Goal: Use online tool/utility: Utilize a website feature to perform a specific function

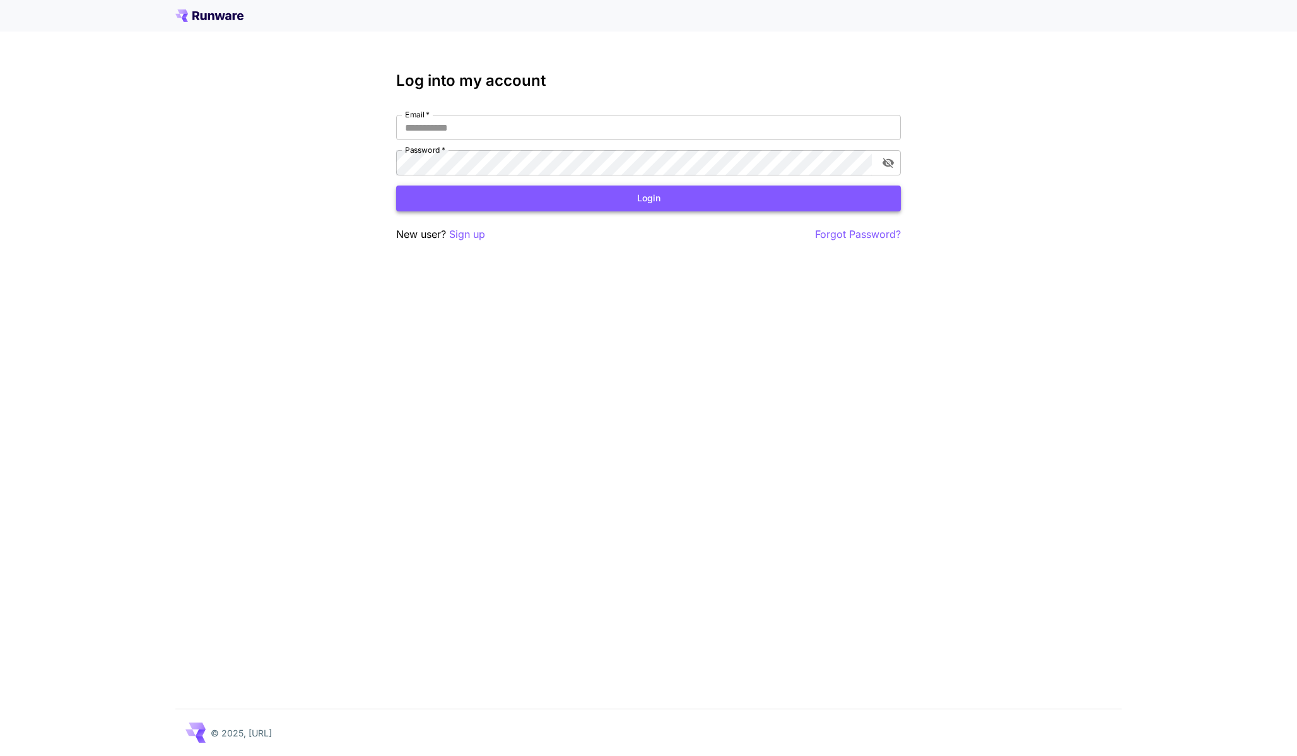
type input "**********"
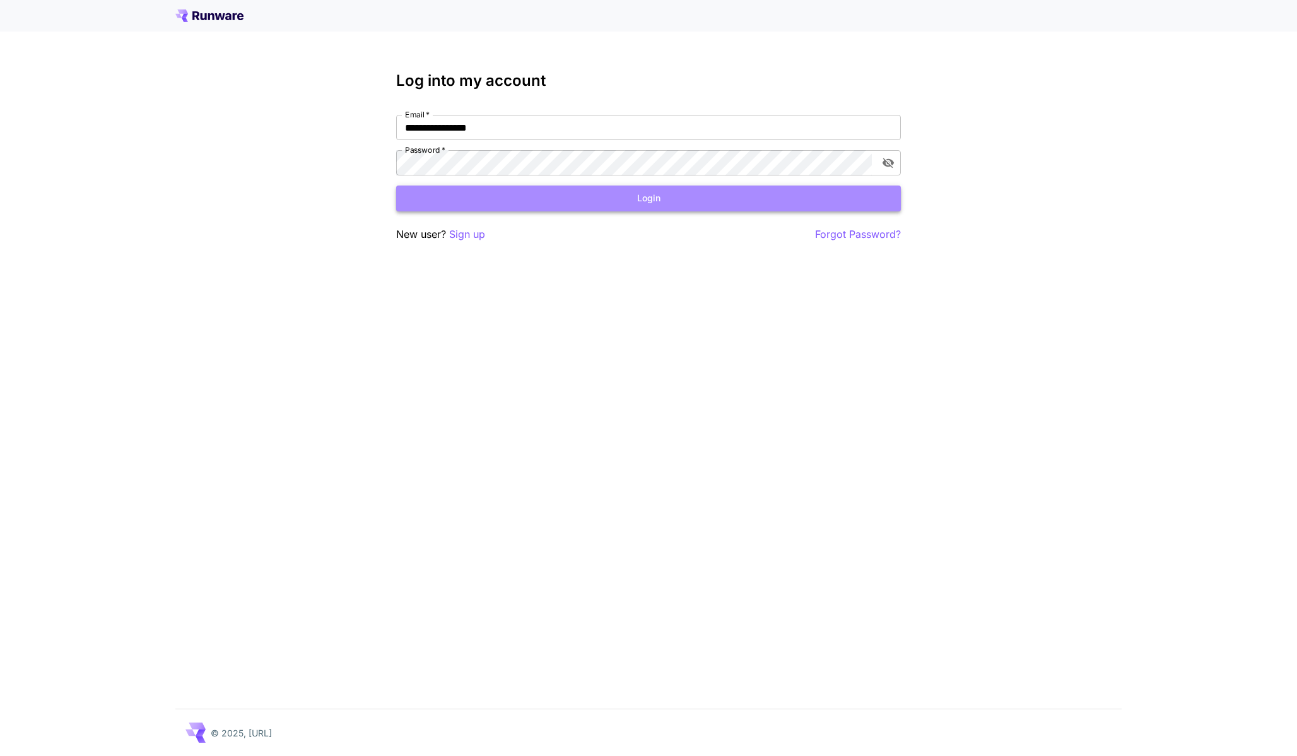
click at [585, 204] on button "Login" at bounding box center [648, 198] width 505 height 26
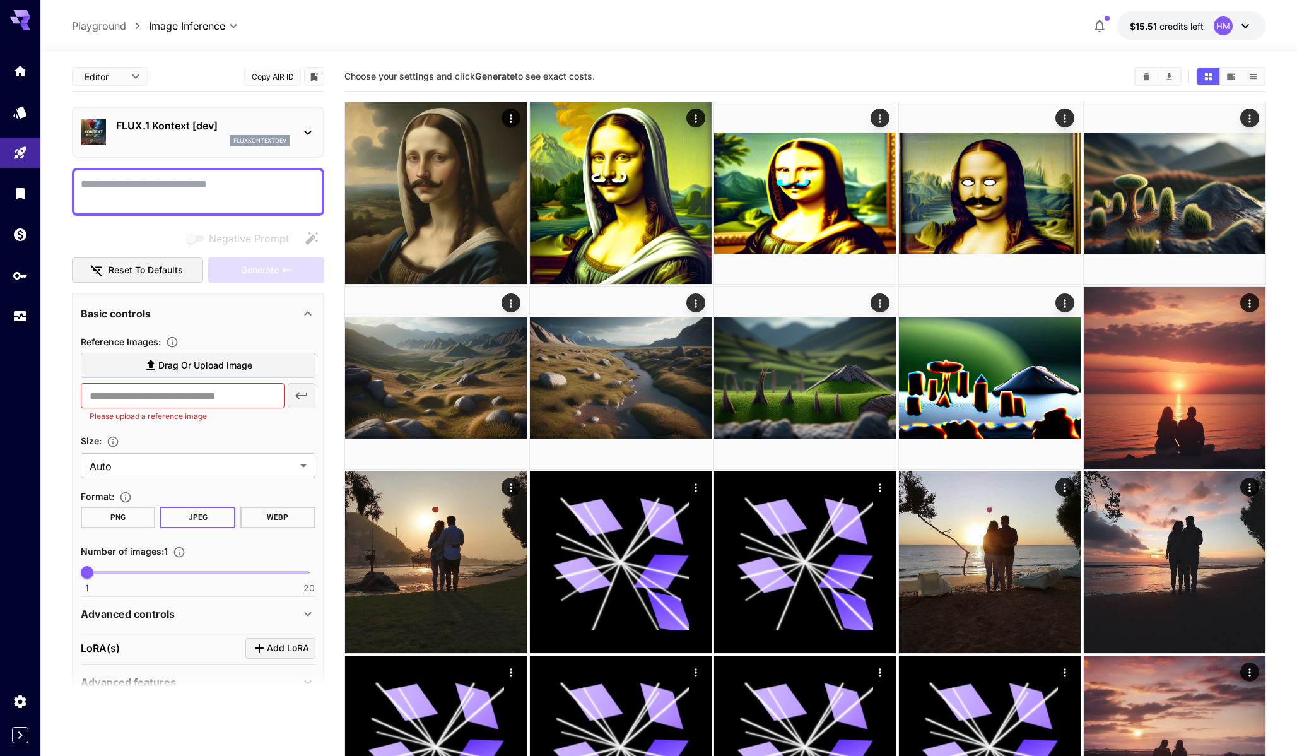
click at [182, 134] on div "FLUX.1 Kontext [dev] fluxkontextdev" at bounding box center [203, 132] width 174 height 28
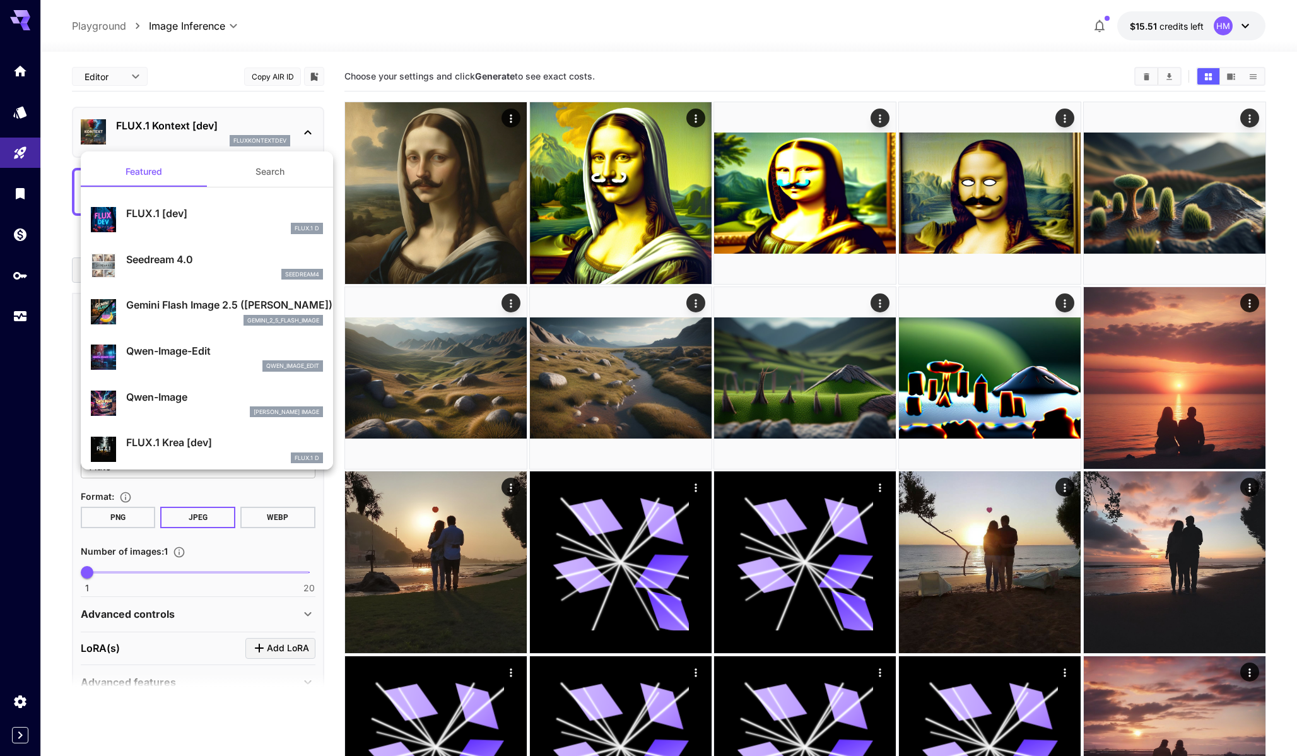
click at [255, 174] on button "Search" at bounding box center [270, 171] width 126 height 30
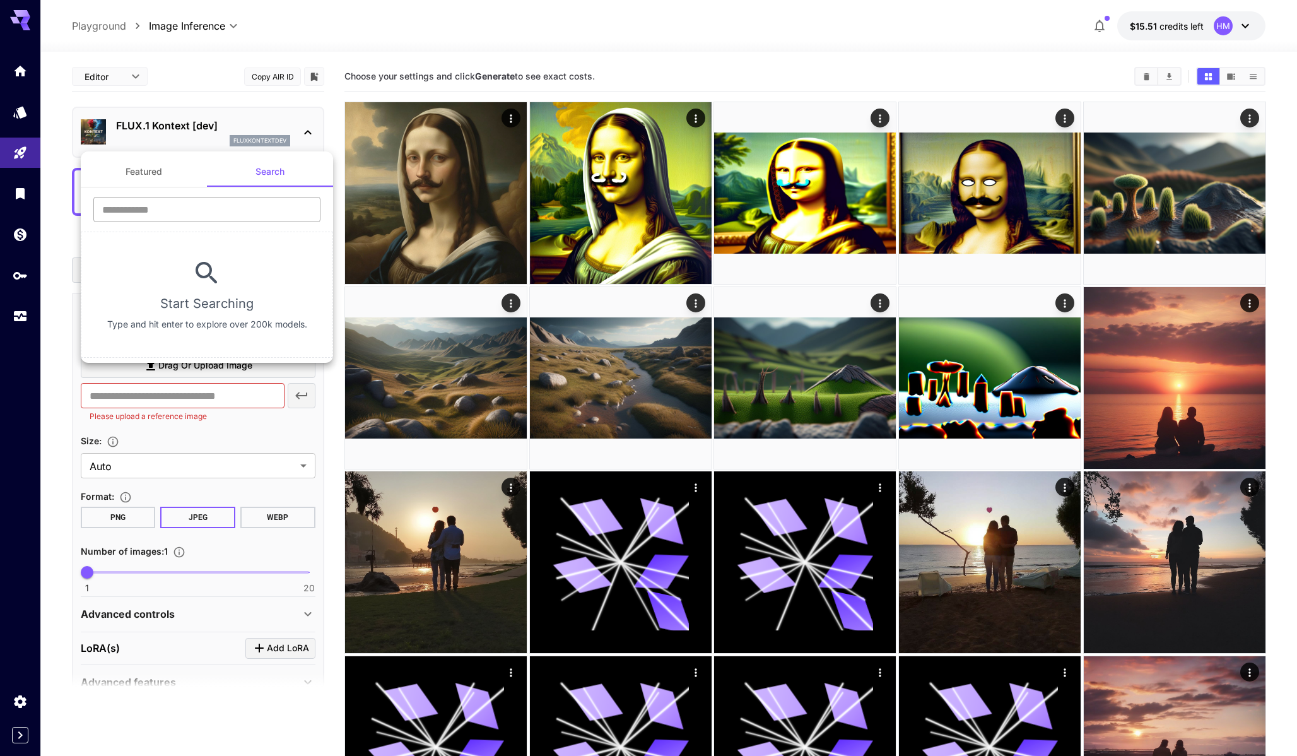
click at [239, 204] on input "text" at bounding box center [206, 209] width 227 height 25
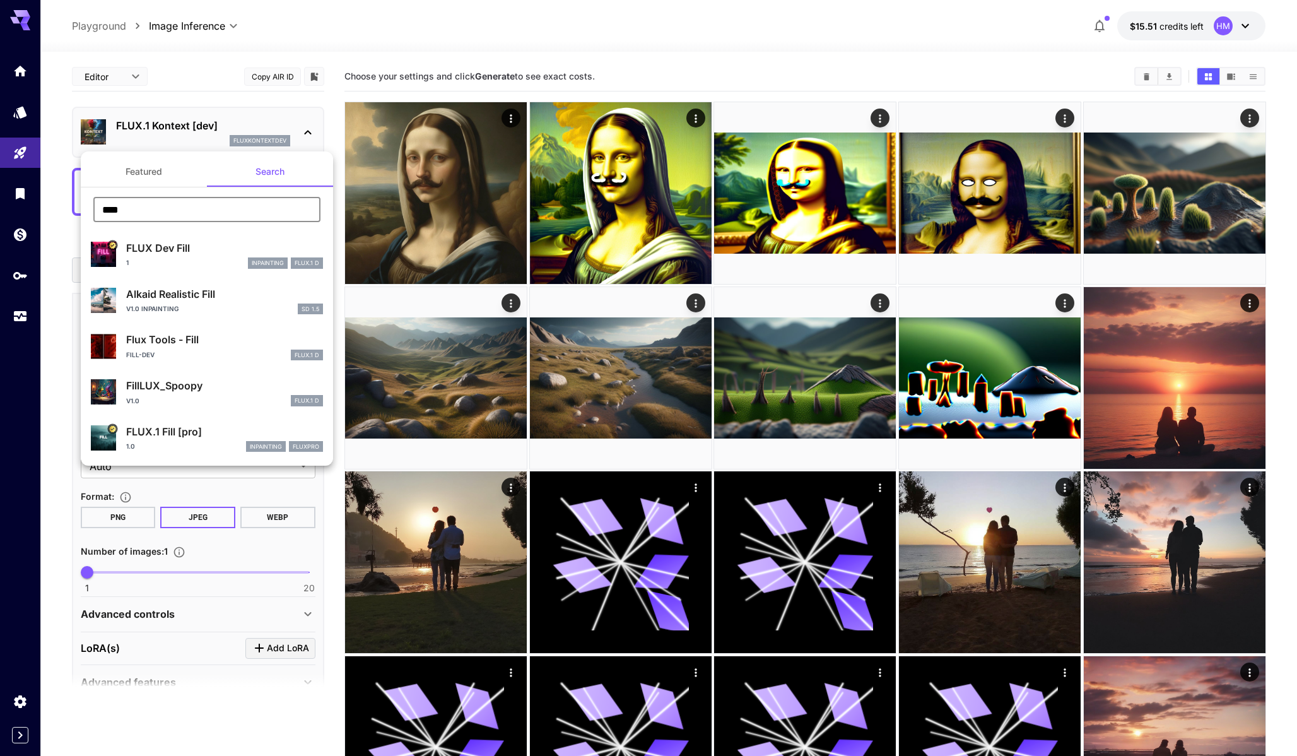
type input "****"
click at [230, 238] on div "FLUX Dev Fill 1 inpainting FLUX.1 D" at bounding box center [207, 254] width 232 height 38
type input "**"
type input "*"
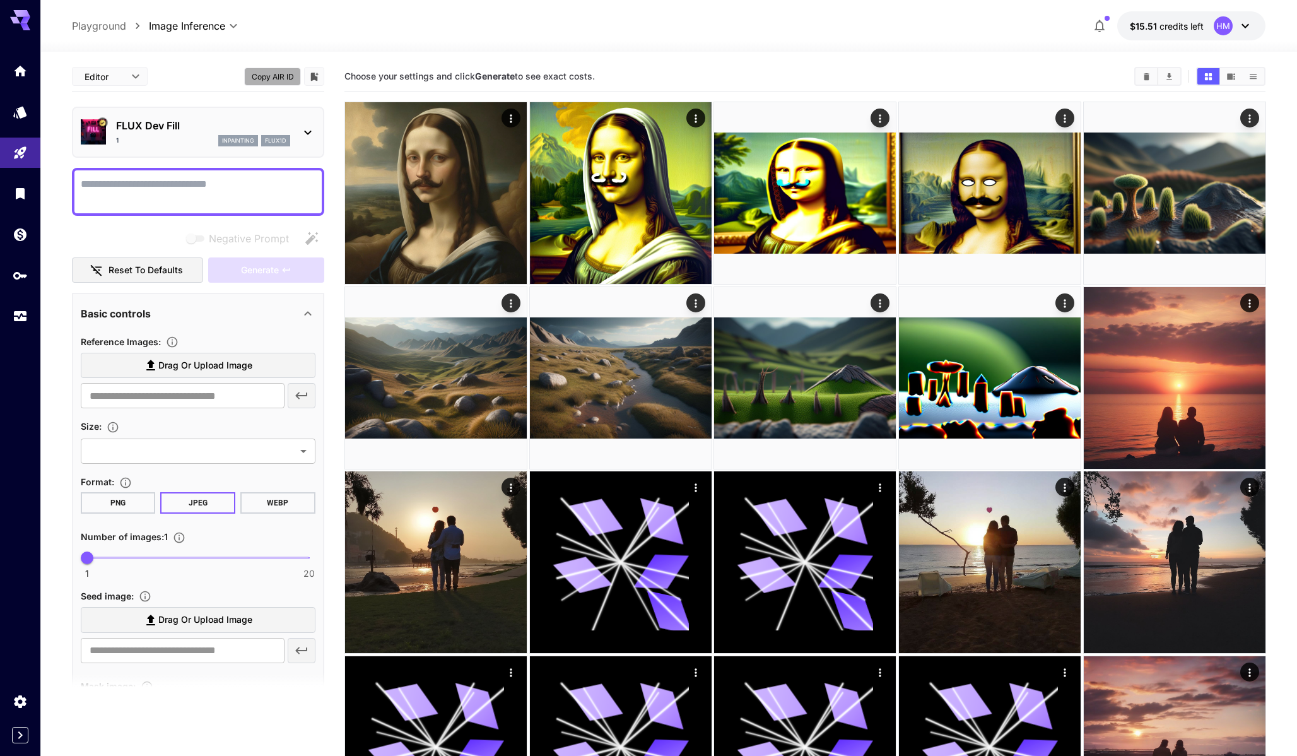
click at [276, 76] on button "Copy AIR ID" at bounding box center [272, 76] width 57 height 18
click at [220, 360] on span "Drag or upload image" at bounding box center [205, 366] width 94 height 16
click at [0, 0] on input "Drag or upload image" at bounding box center [0, 0] width 0 height 0
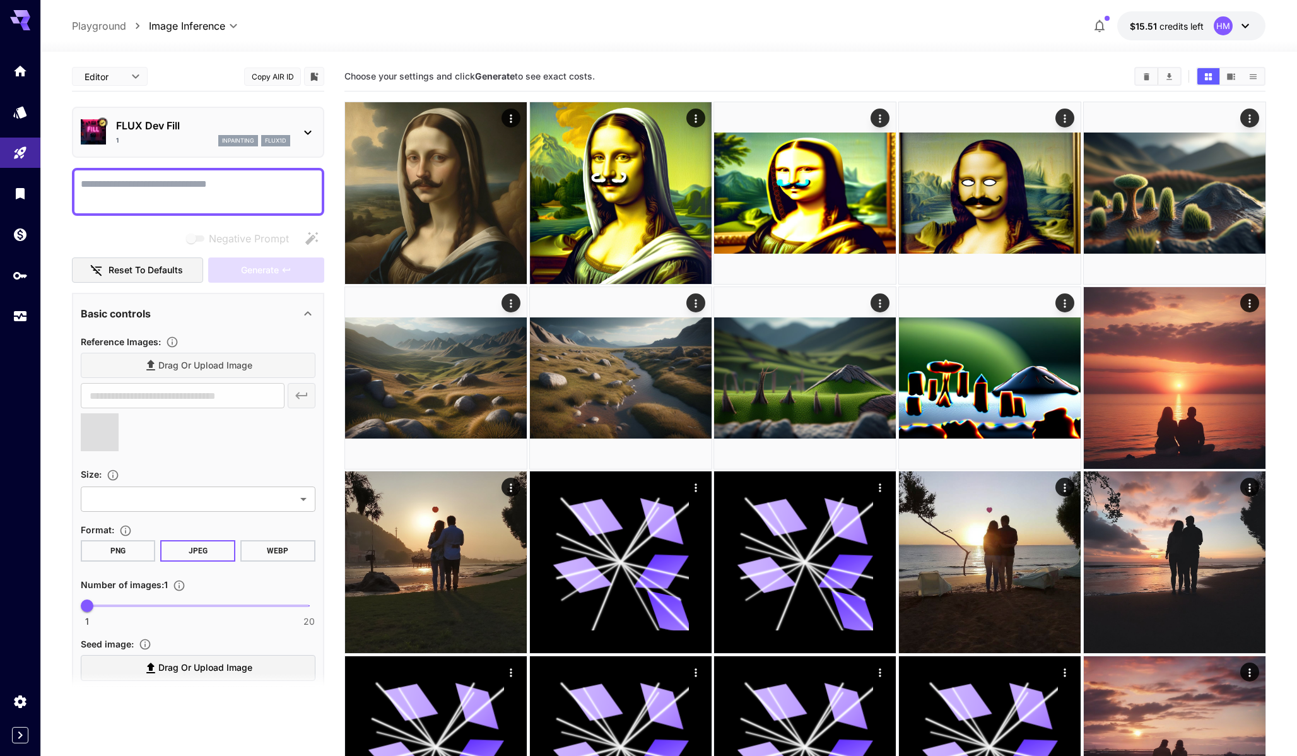
type input "**********"
click at [110, 419] on icon at bounding box center [111, 422] width 8 height 8
click at [120, 450] on icon at bounding box center [116, 449] width 15 height 15
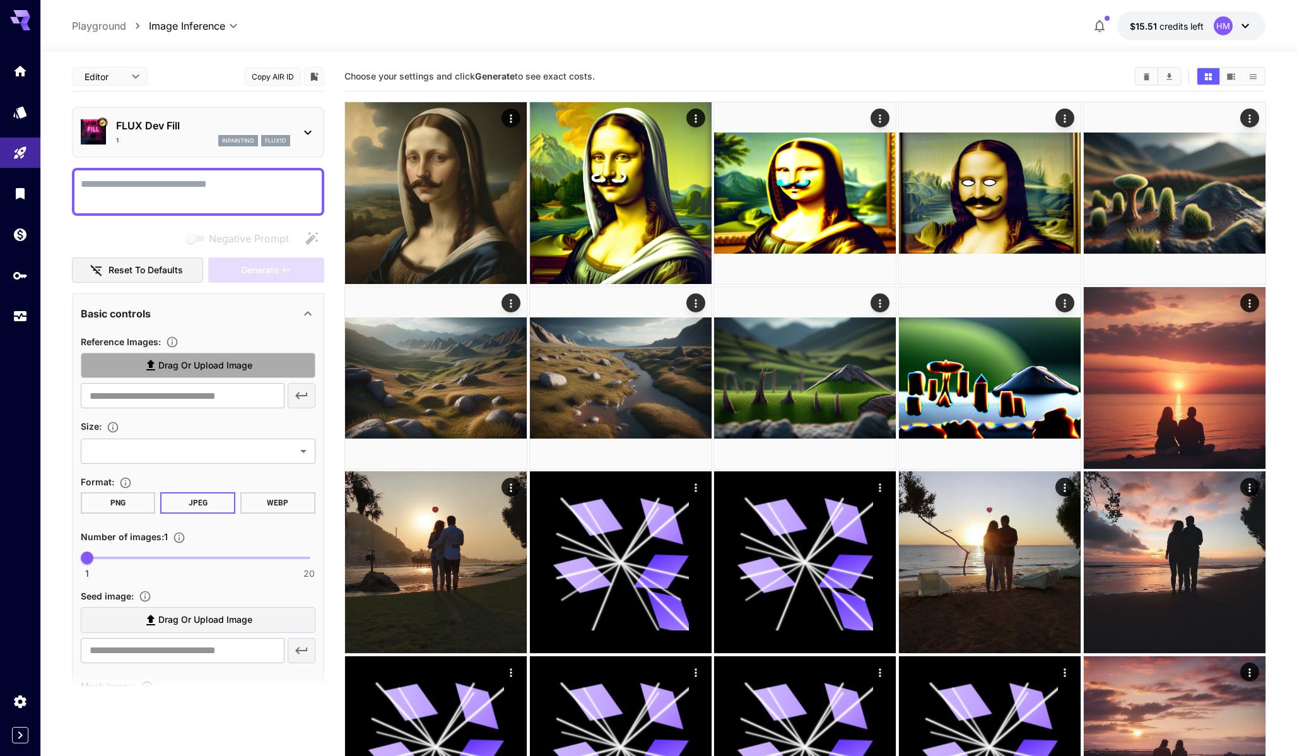
click at [250, 377] on label "Drag or upload image" at bounding box center [198, 366] width 235 height 26
click at [0, 0] on input "Drag or upload image" at bounding box center [0, 0] width 0 height 0
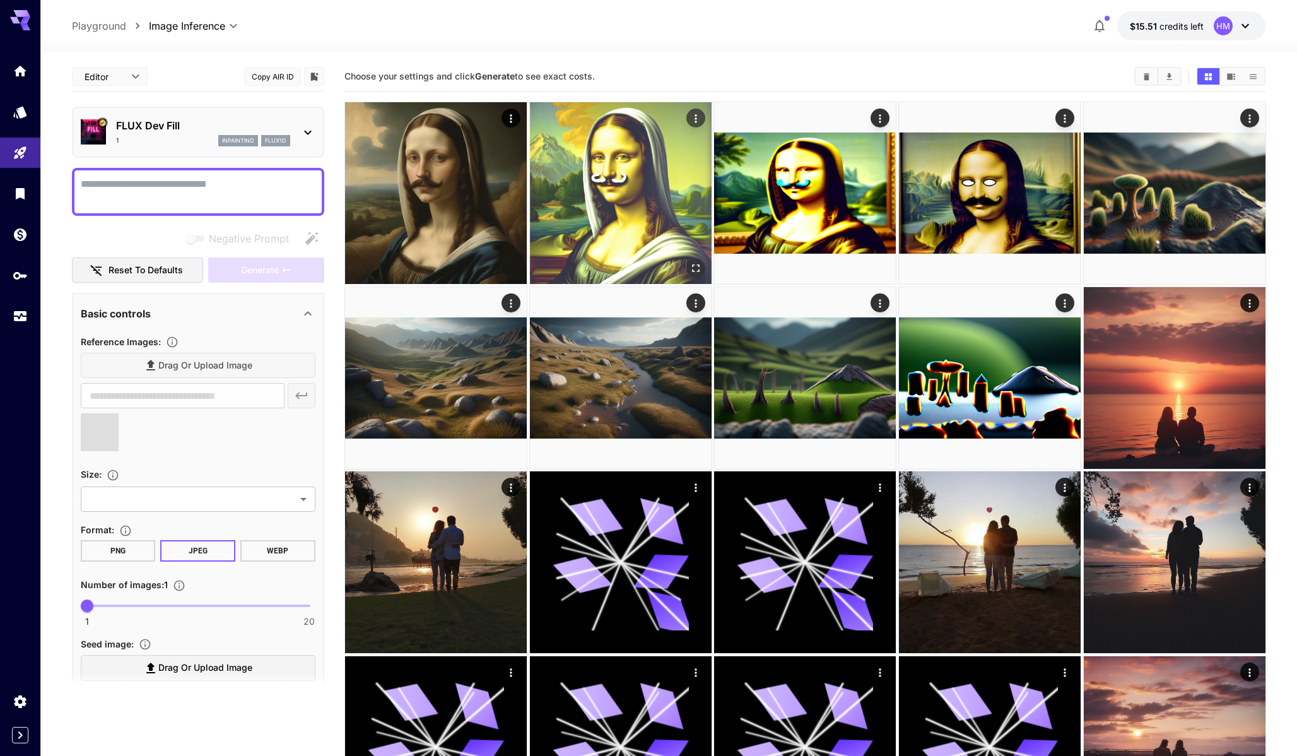
type input "**********"
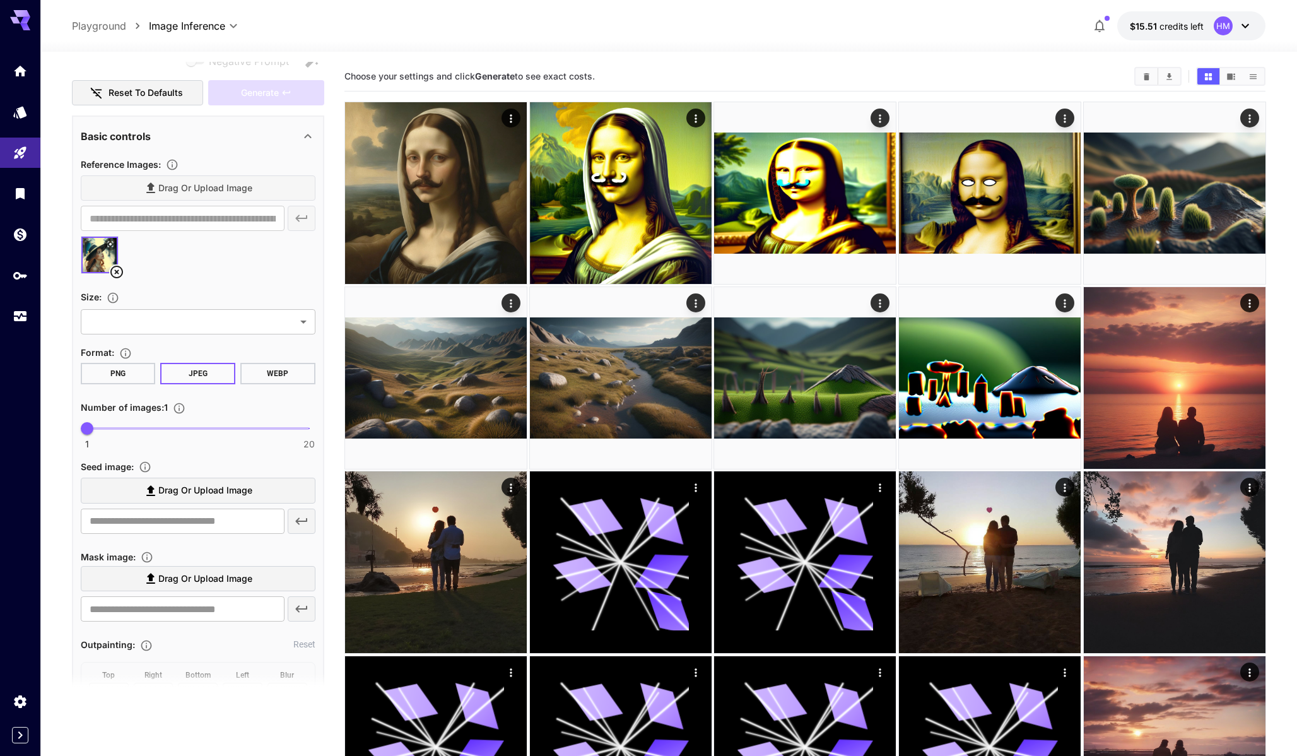
scroll to position [184, 0]
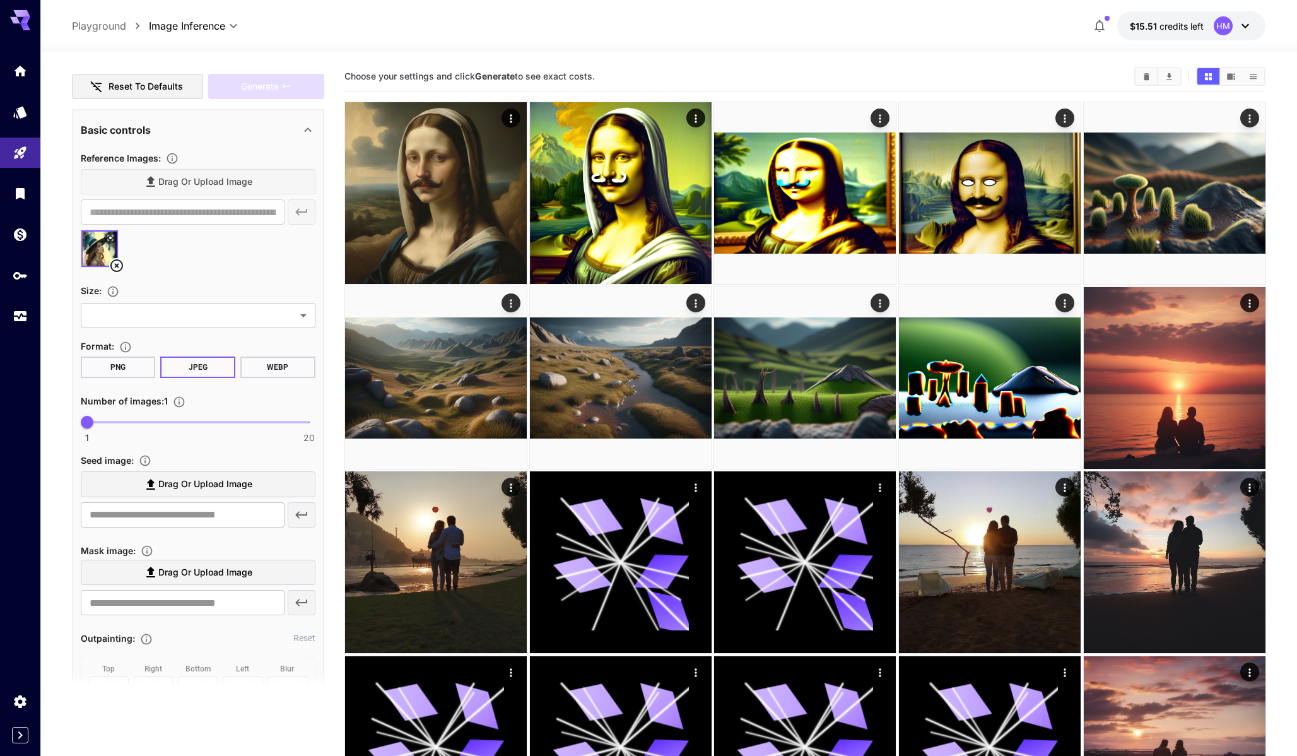
click at [121, 271] on icon at bounding box center [116, 265] width 15 height 15
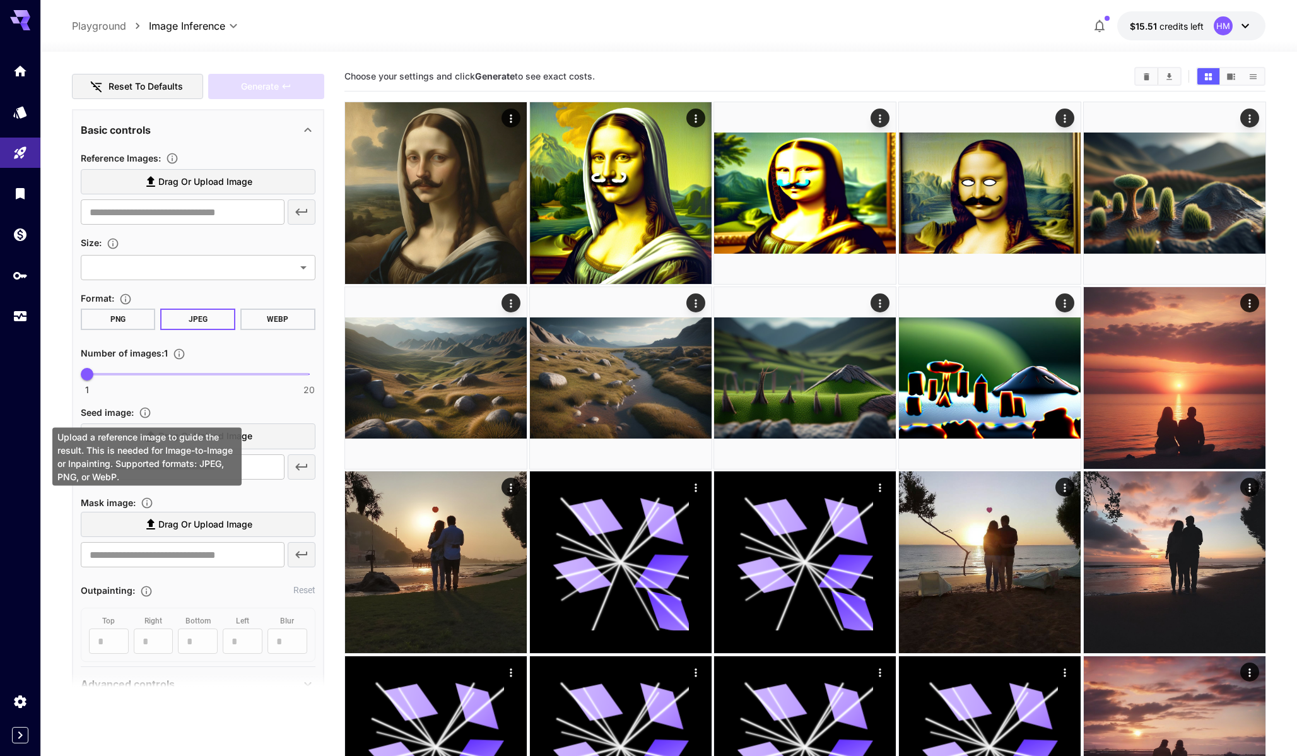
click at [144, 419] on div "Upload a reference image to guide the result. This is needed for Image-to-Image…" at bounding box center [147, 453] width 192 height 68
click at [145, 430] on div "Upload a reference image to guide the result. This is needed for Image-to-Image…" at bounding box center [146, 457] width 189 height 58
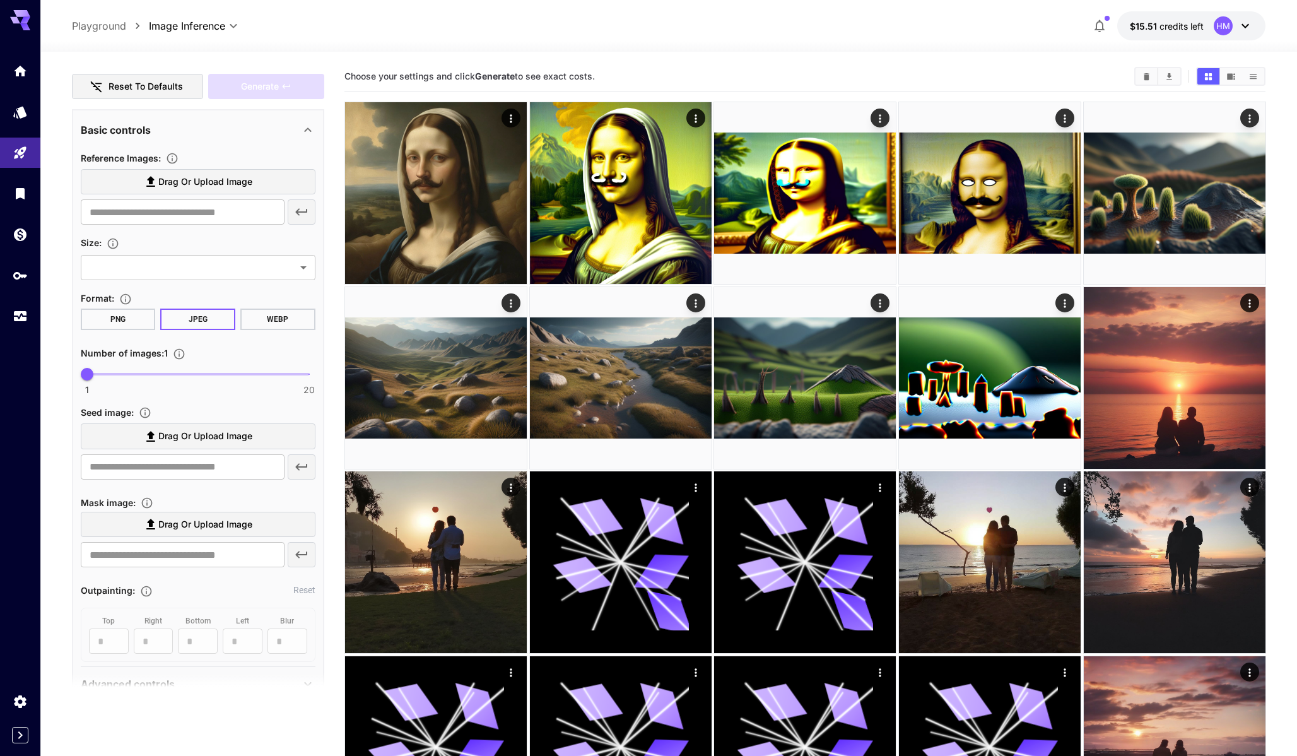
click at [276, 435] on label "Drag or upload image" at bounding box center [198, 436] width 235 height 26
click at [0, 0] on input "Drag or upload image" at bounding box center [0, 0] width 0 height 0
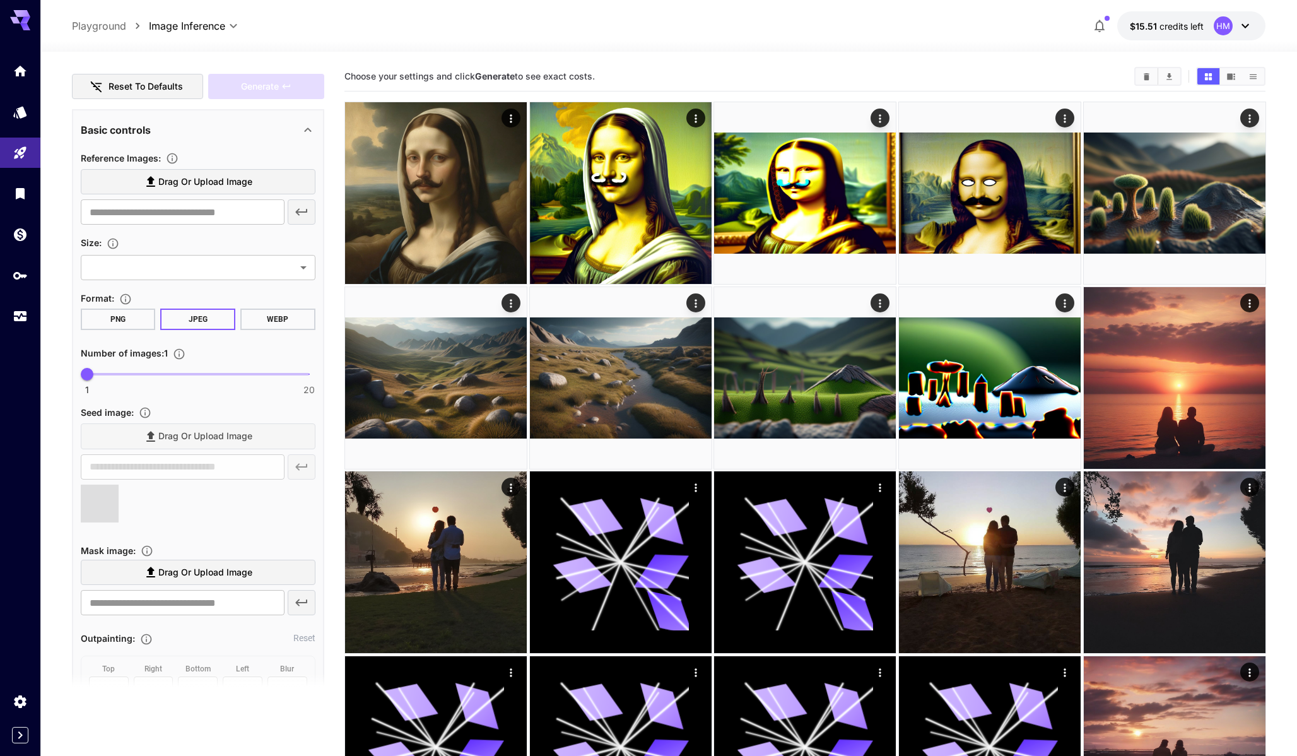
click at [163, 563] on label "Drag or upload image" at bounding box center [198, 573] width 235 height 26
click at [0, 0] on input "Drag or upload image" at bounding box center [0, 0] width 0 height 0
type input "**********"
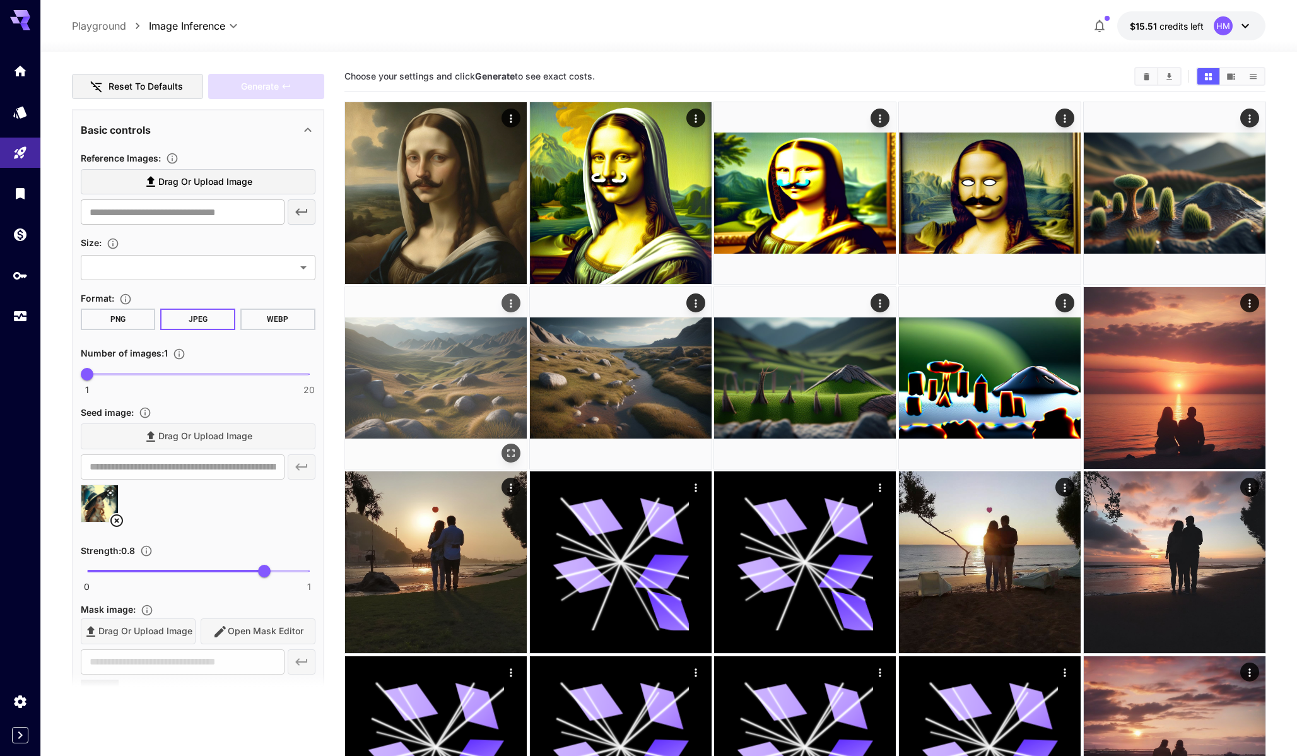
type input "**********"
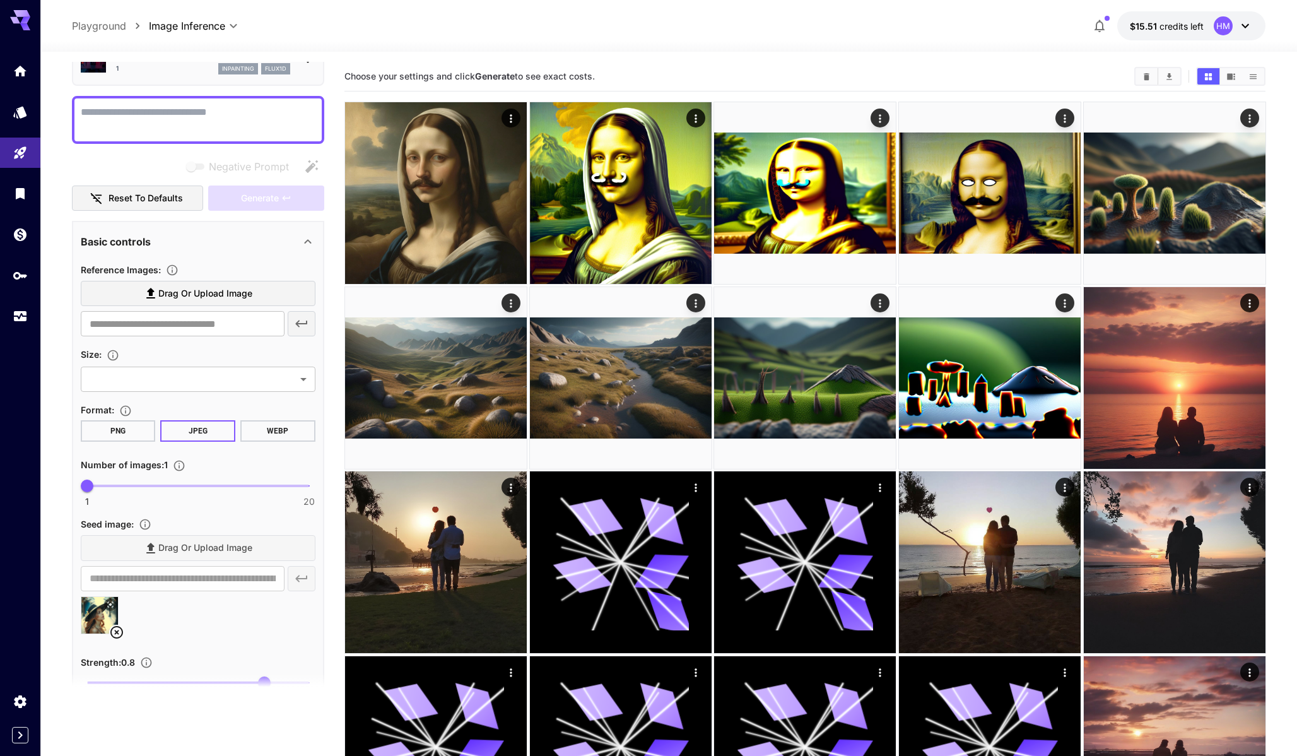
scroll to position [0, 0]
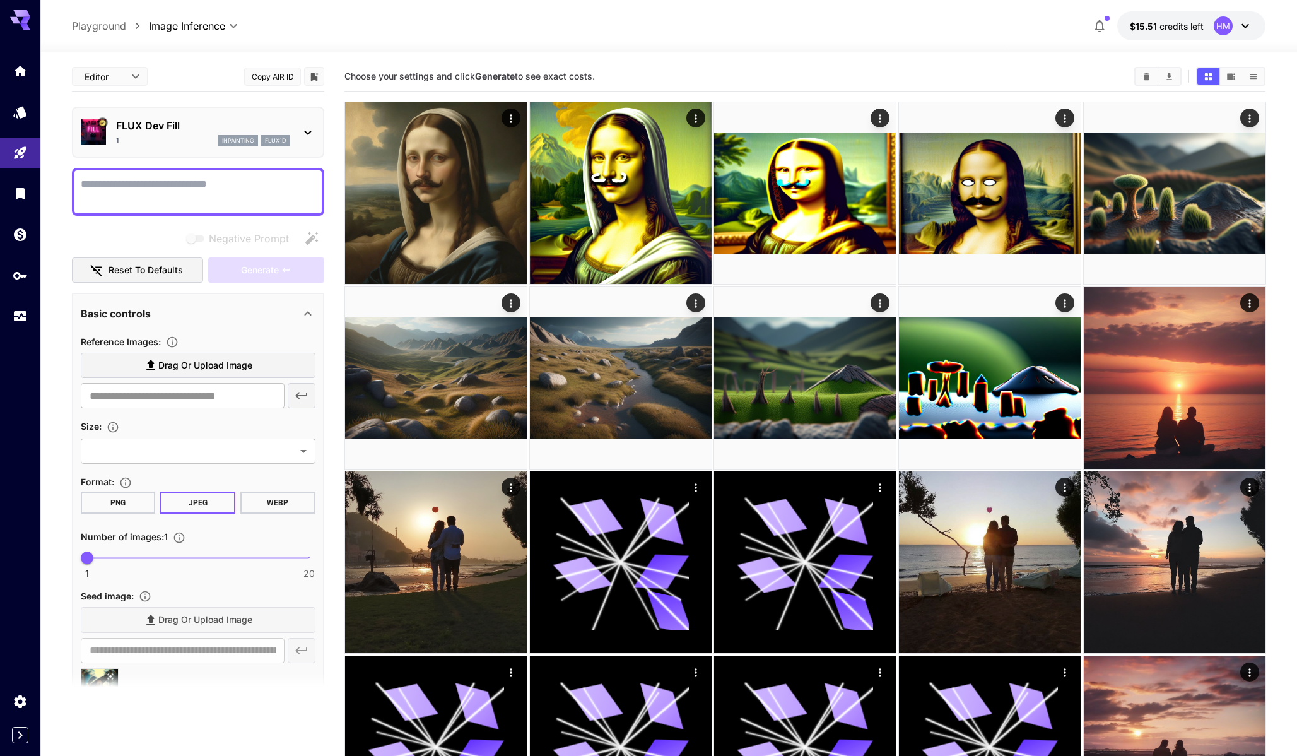
click at [214, 192] on textarea "Negative Prompt" at bounding box center [198, 192] width 235 height 30
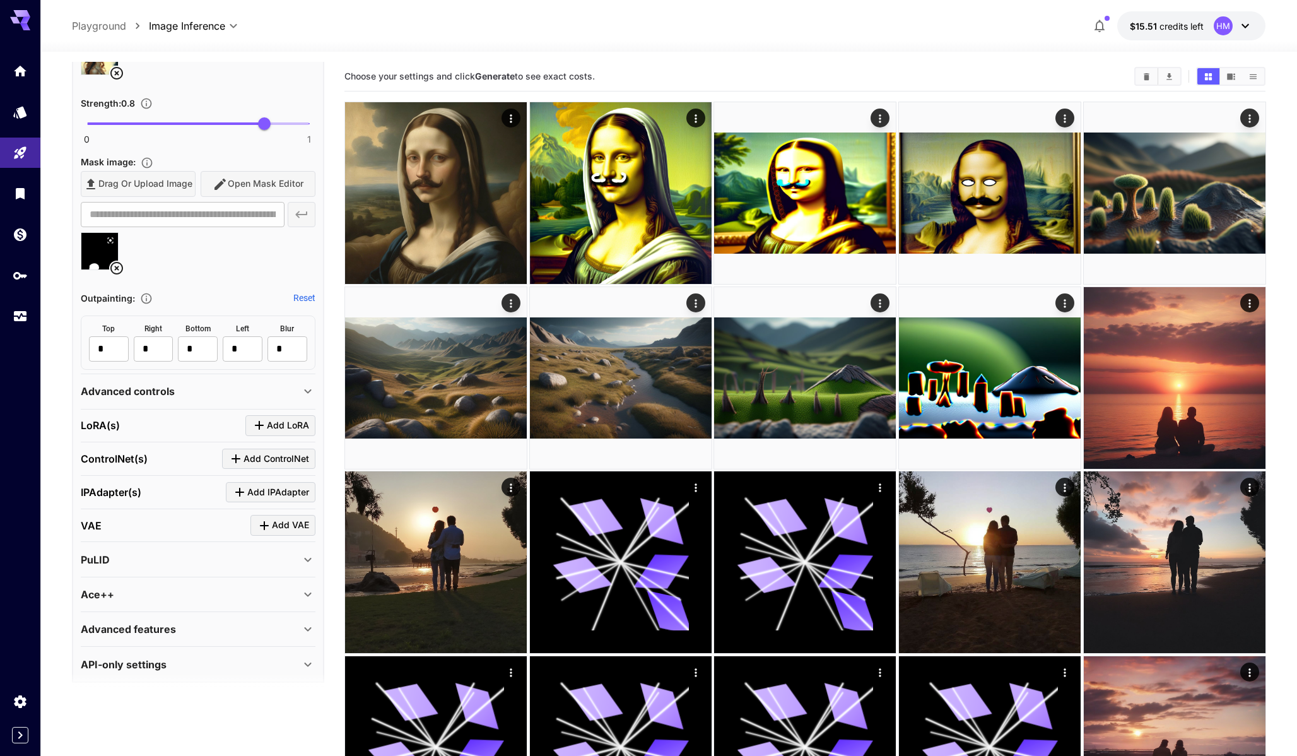
scroll to position [640, 0]
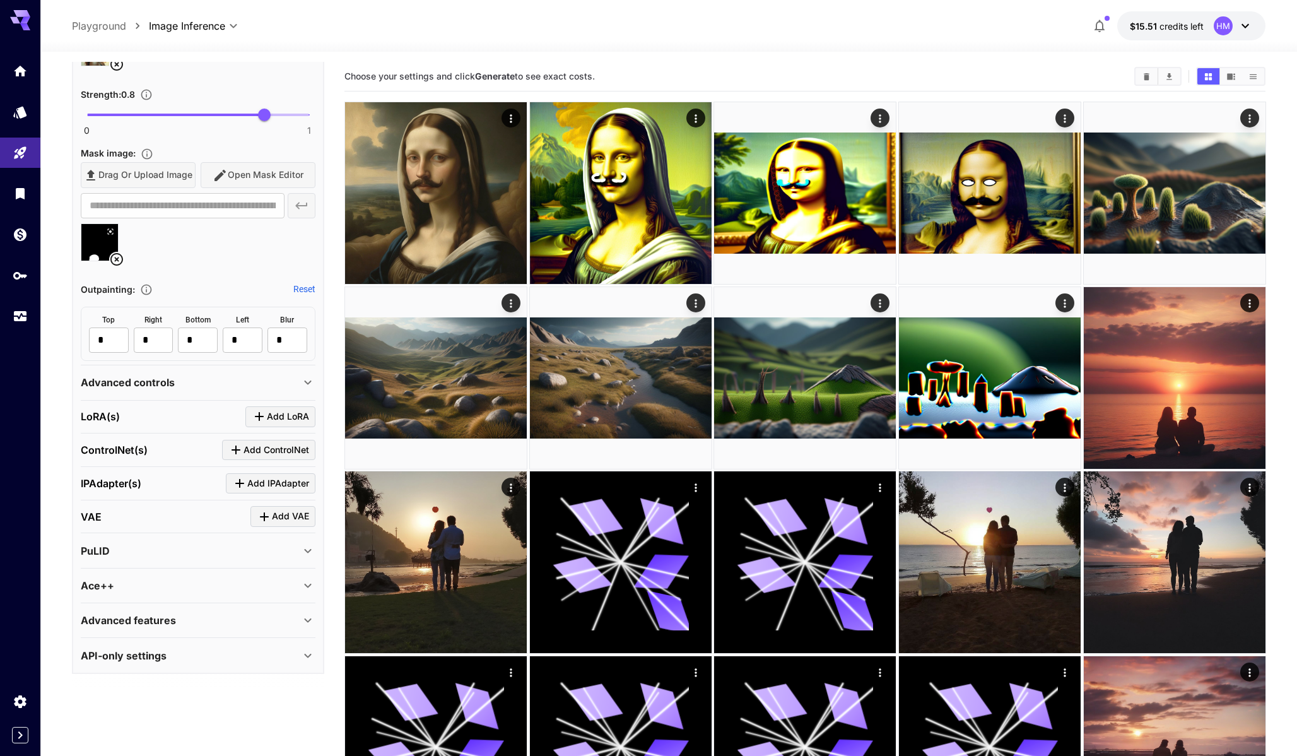
type textarea "**********"
click at [207, 375] on div "Advanced controls" at bounding box center [191, 382] width 220 height 15
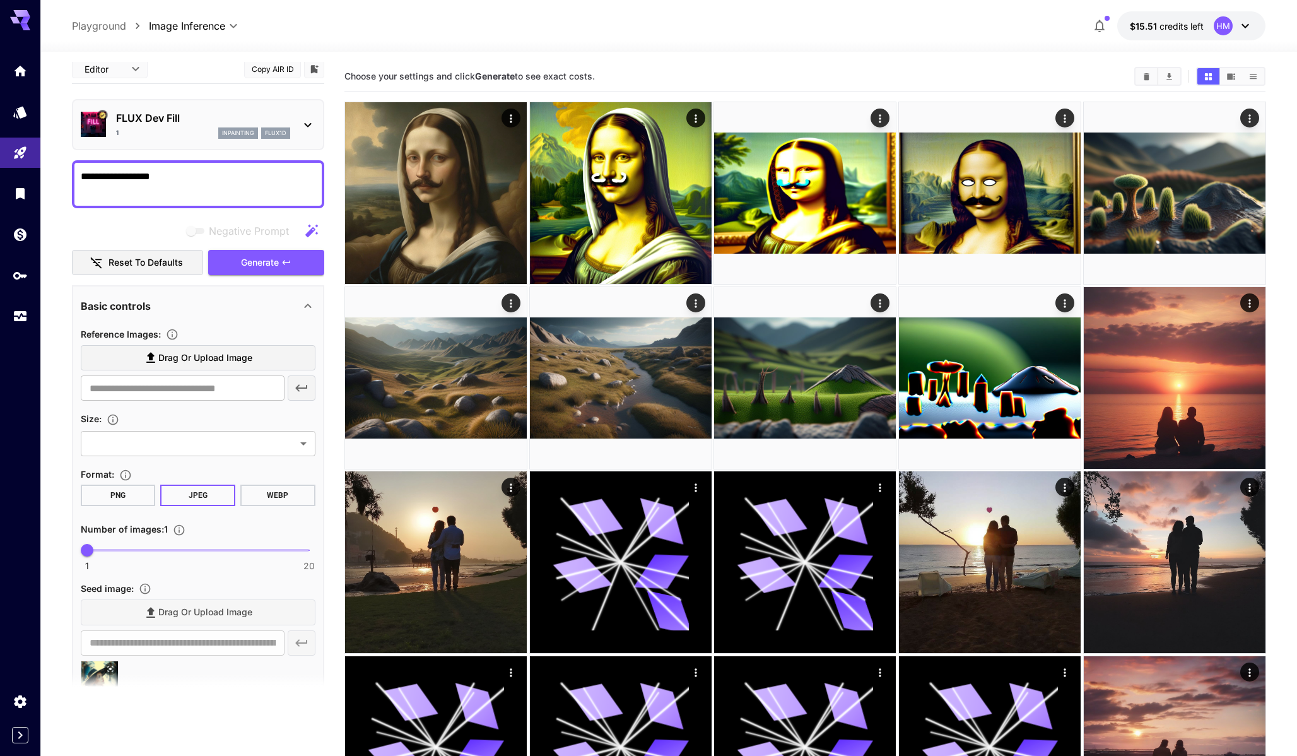
scroll to position [0, 0]
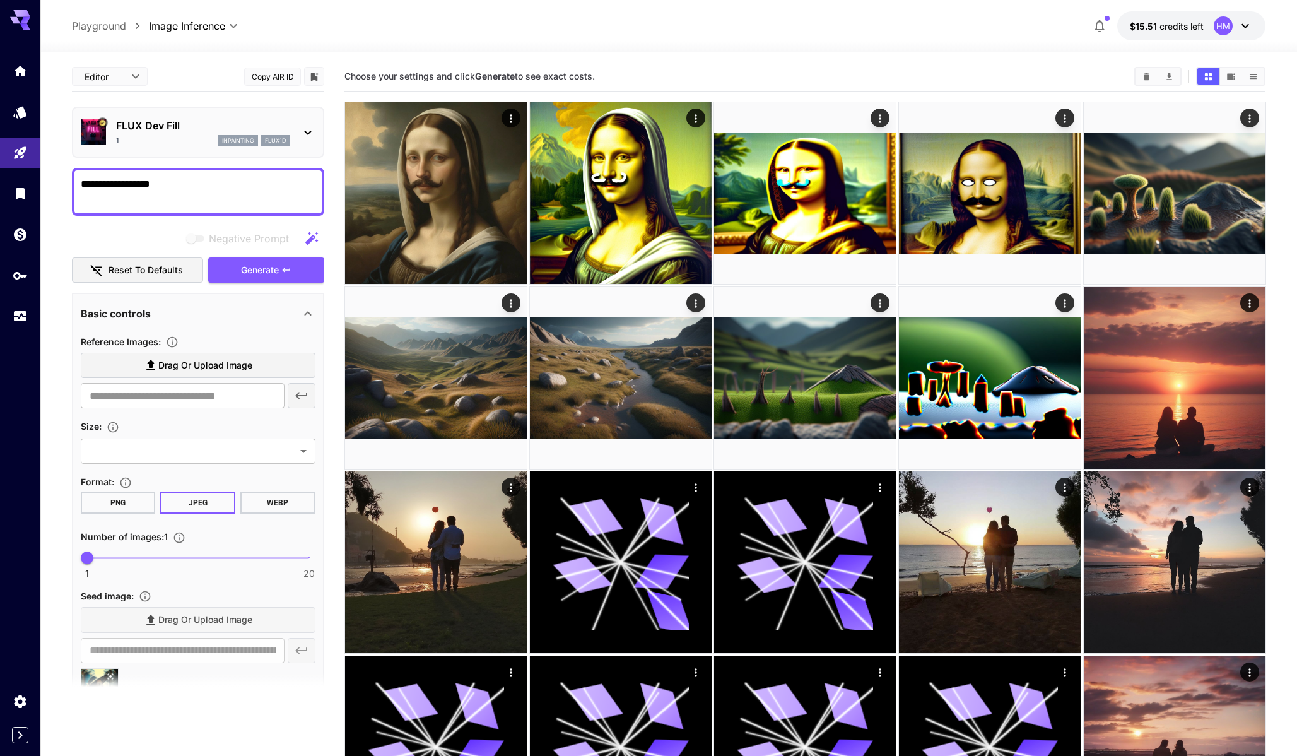
click at [296, 255] on div "Negative Prompt Reset to defaults Generate" at bounding box center [198, 254] width 252 height 57
click at [296, 264] on button "Generate" at bounding box center [266, 270] width 116 height 26
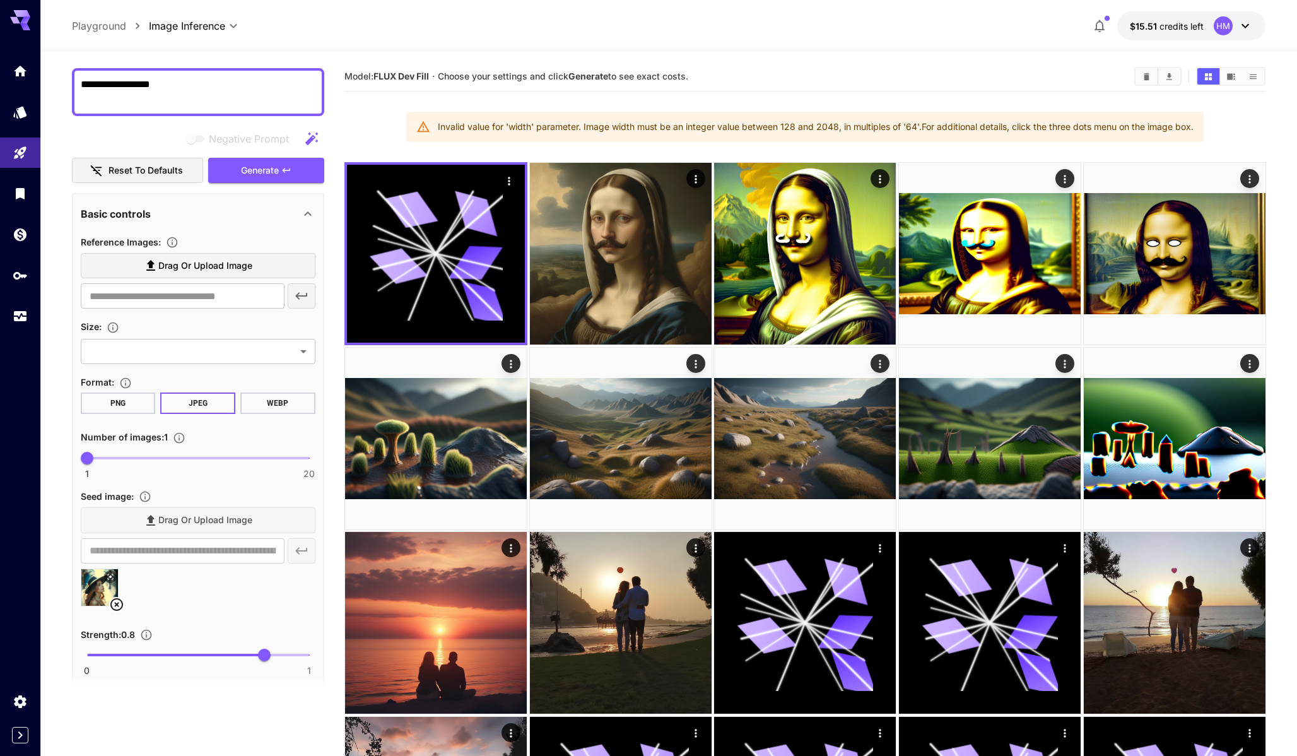
scroll to position [63, 0]
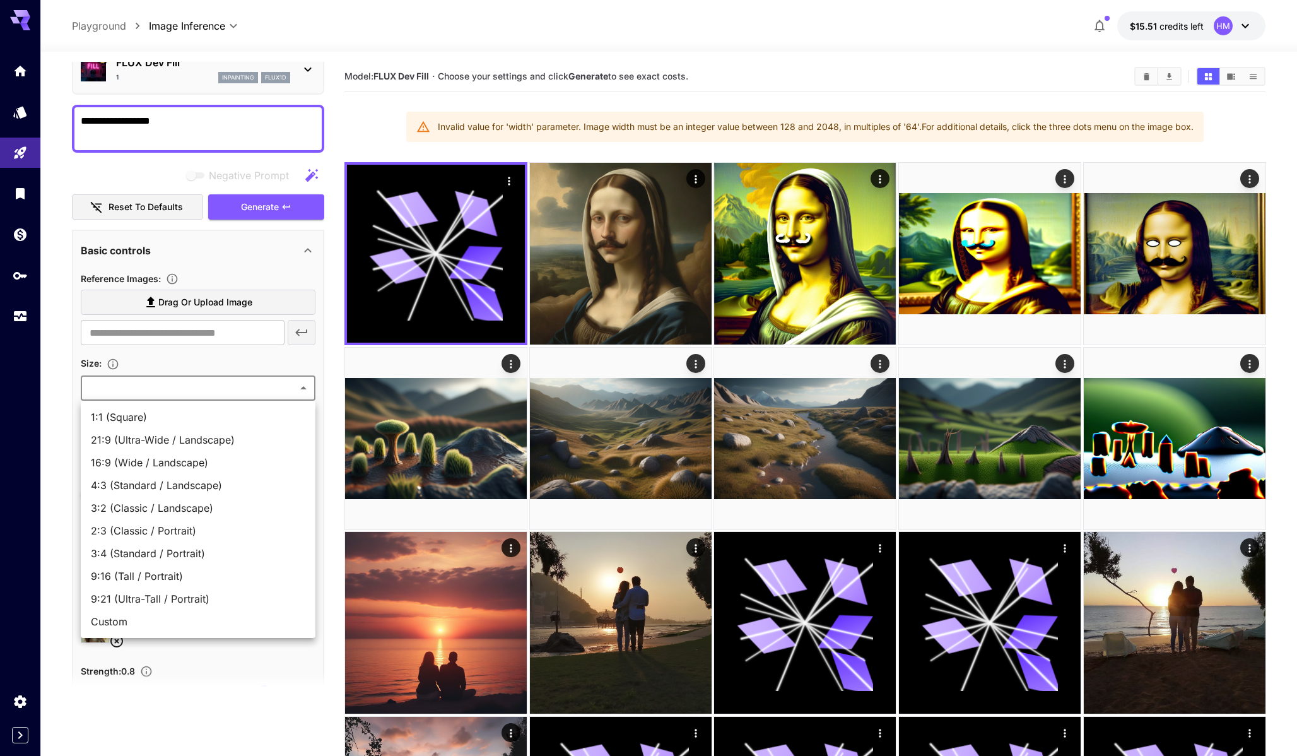
click at [185, 415] on span "1:1 (Square)" at bounding box center [198, 416] width 214 height 15
type input "**********"
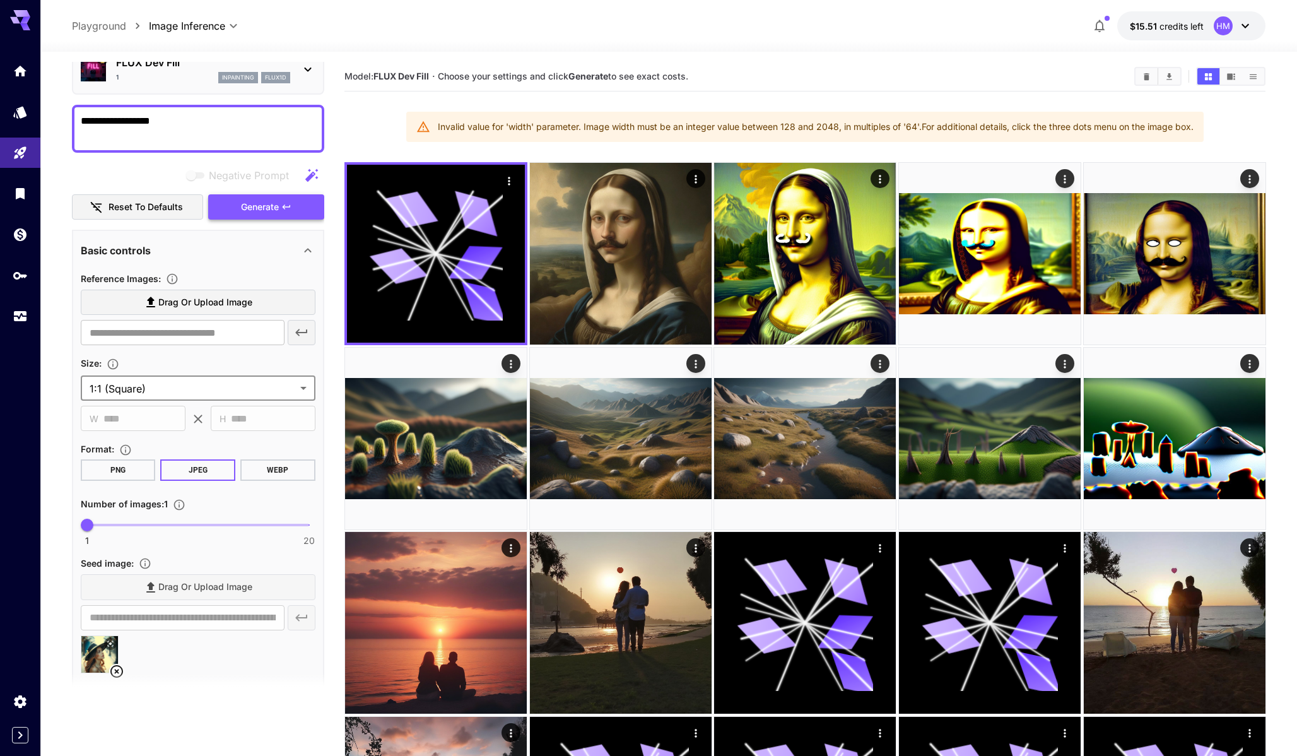
click at [292, 209] on button "Generate" at bounding box center [266, 207] width 116 height 26
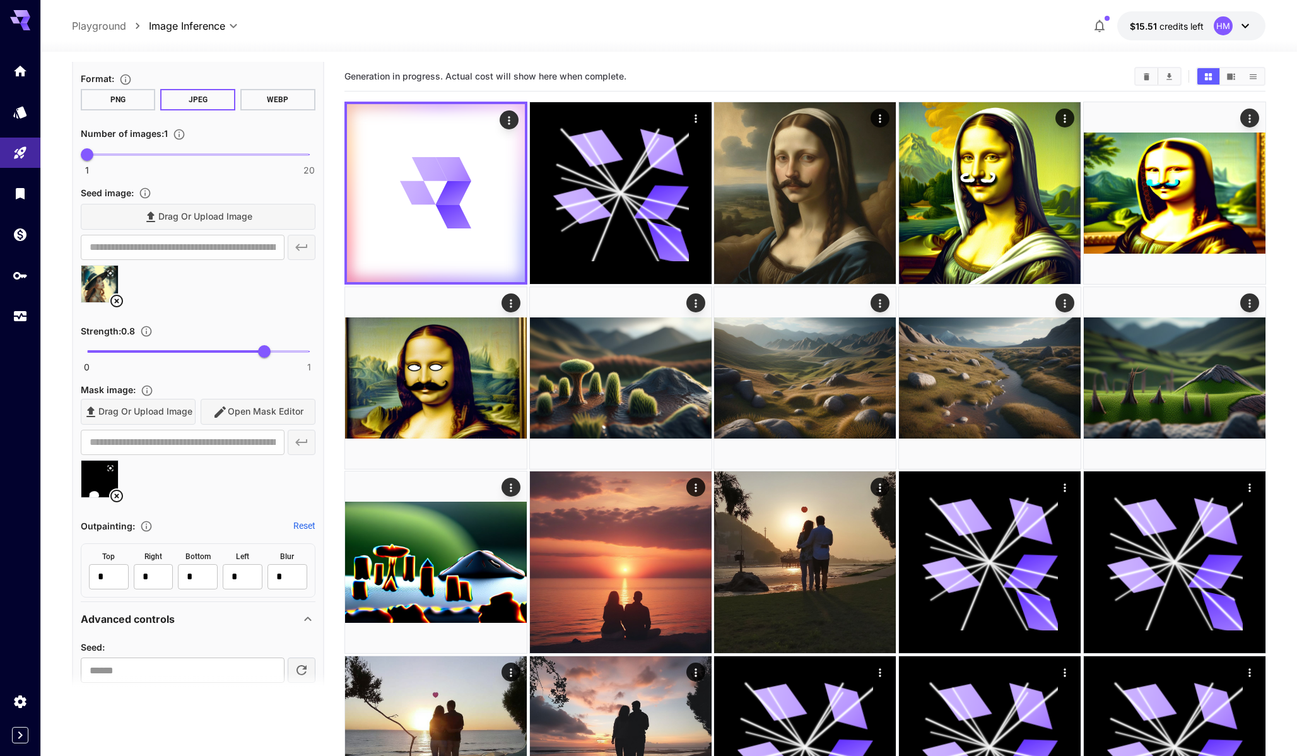
scroll to position [0, 0]
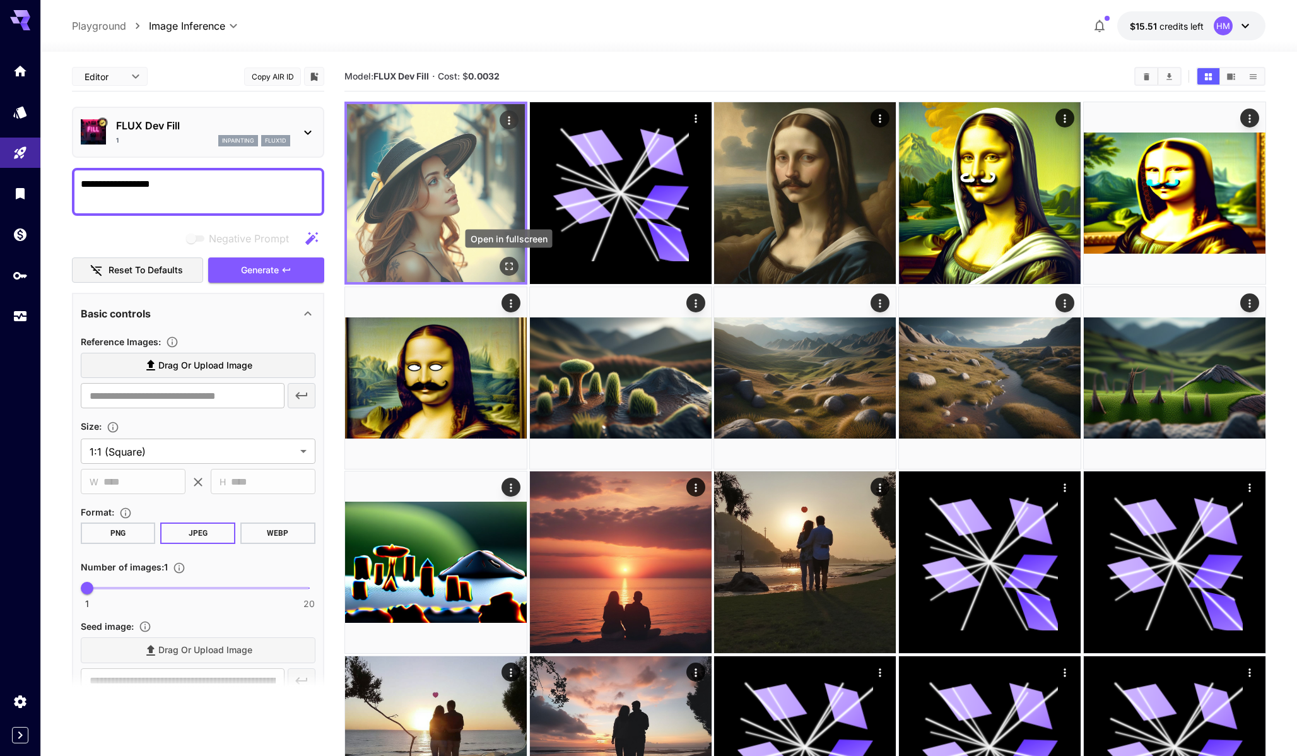
click at [508, 264] on icon "Open in fullscreen" at bounding box center [508, 266] width 13 height 13
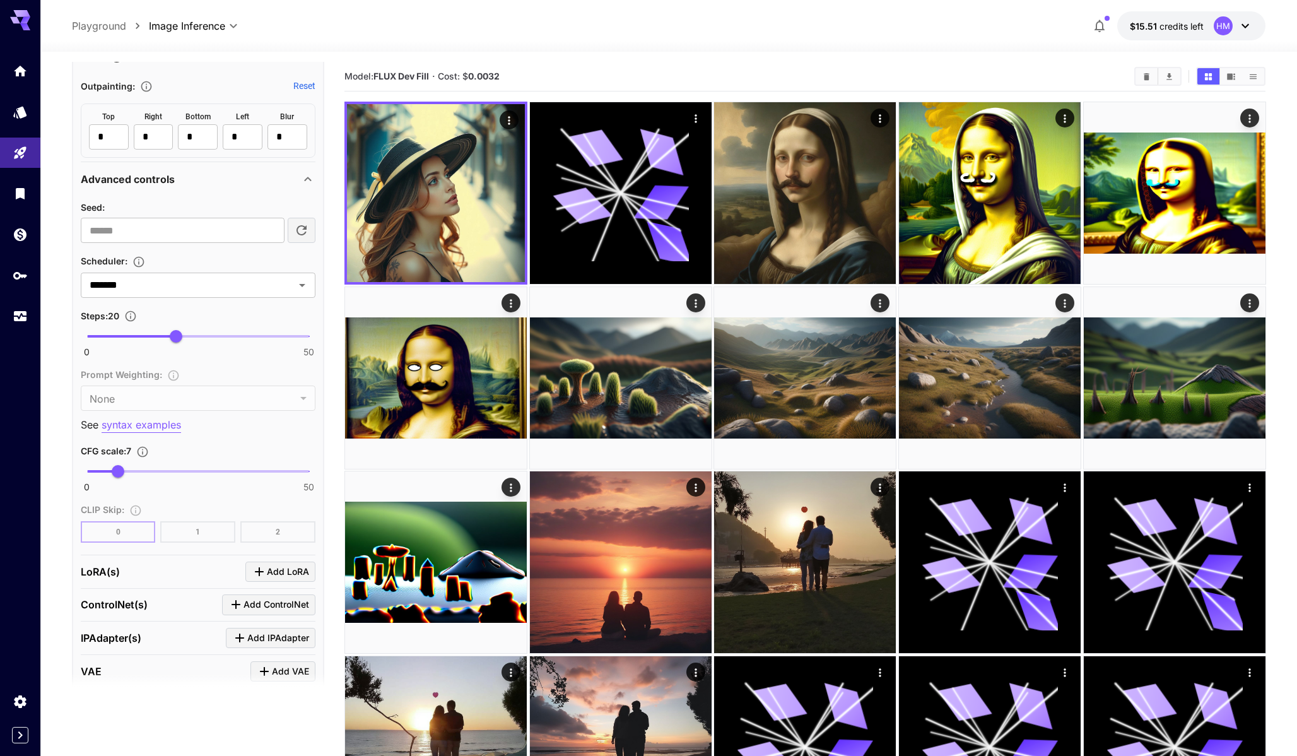
scroll to position [881, 0]
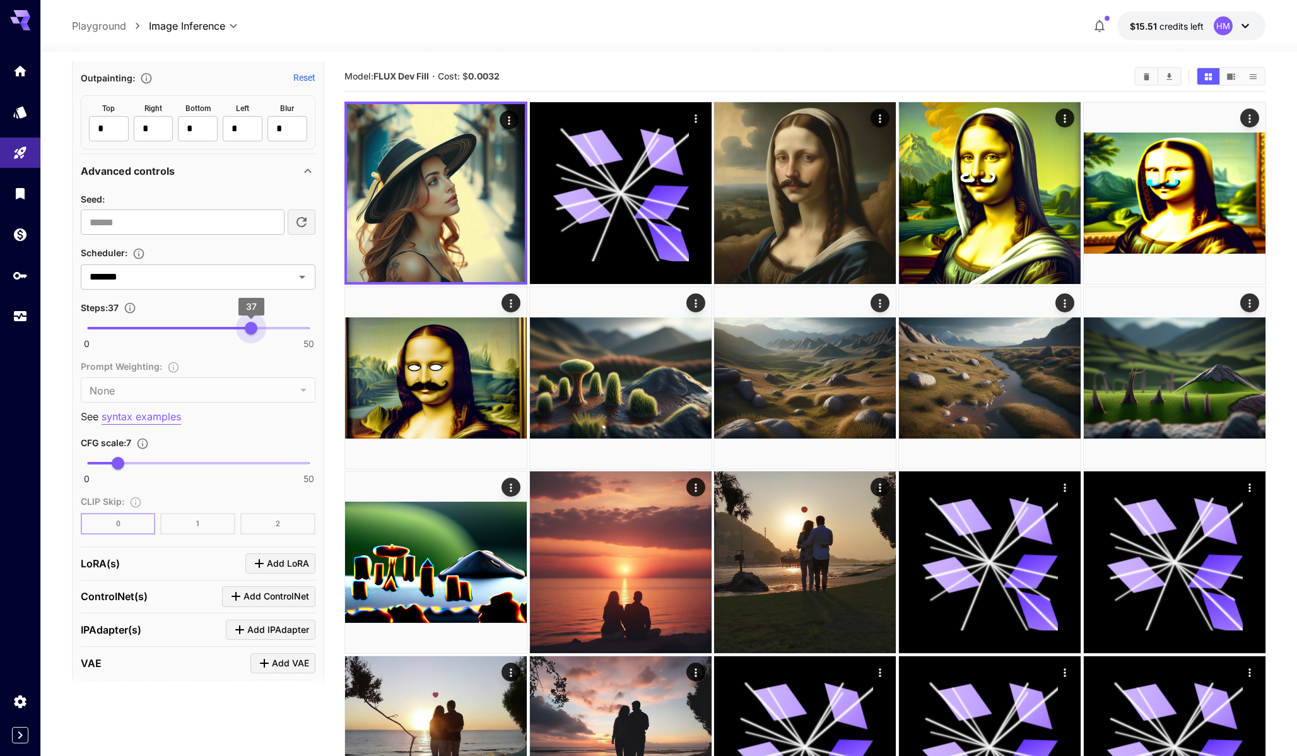
type input "**"
drag, startPoint x: 179, startPoint y: 320, endPoint x: 248, endPoint y: 322, distance: 68.8
click at [248, 322] on span "36" at bounding box center [246, 328] width 13 height 13
drag, startPoint x: 115, startPoint y: 466, endPoint x: 100, endPoint y: 466, distance: 15.2
click at [100, 466] on span "3" at bounding box center [100, 463] width 13 height 13
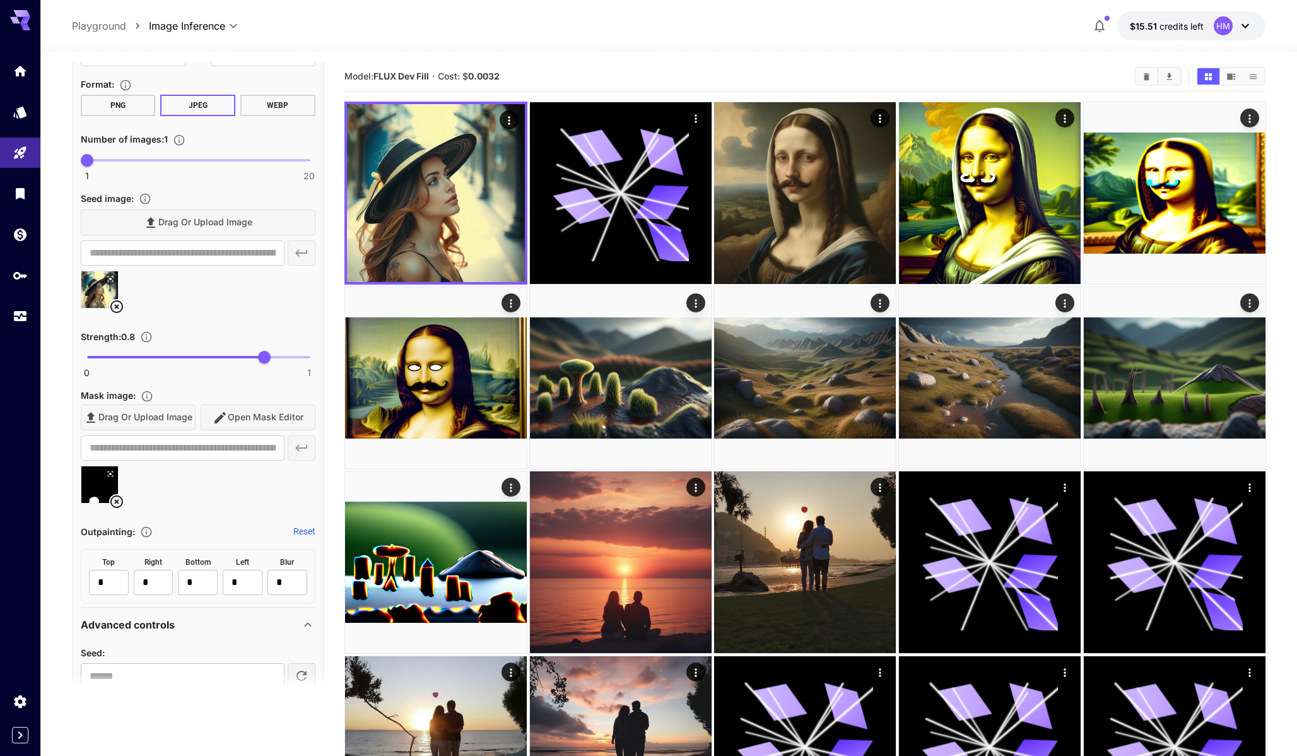
scroll to position [76, 0]
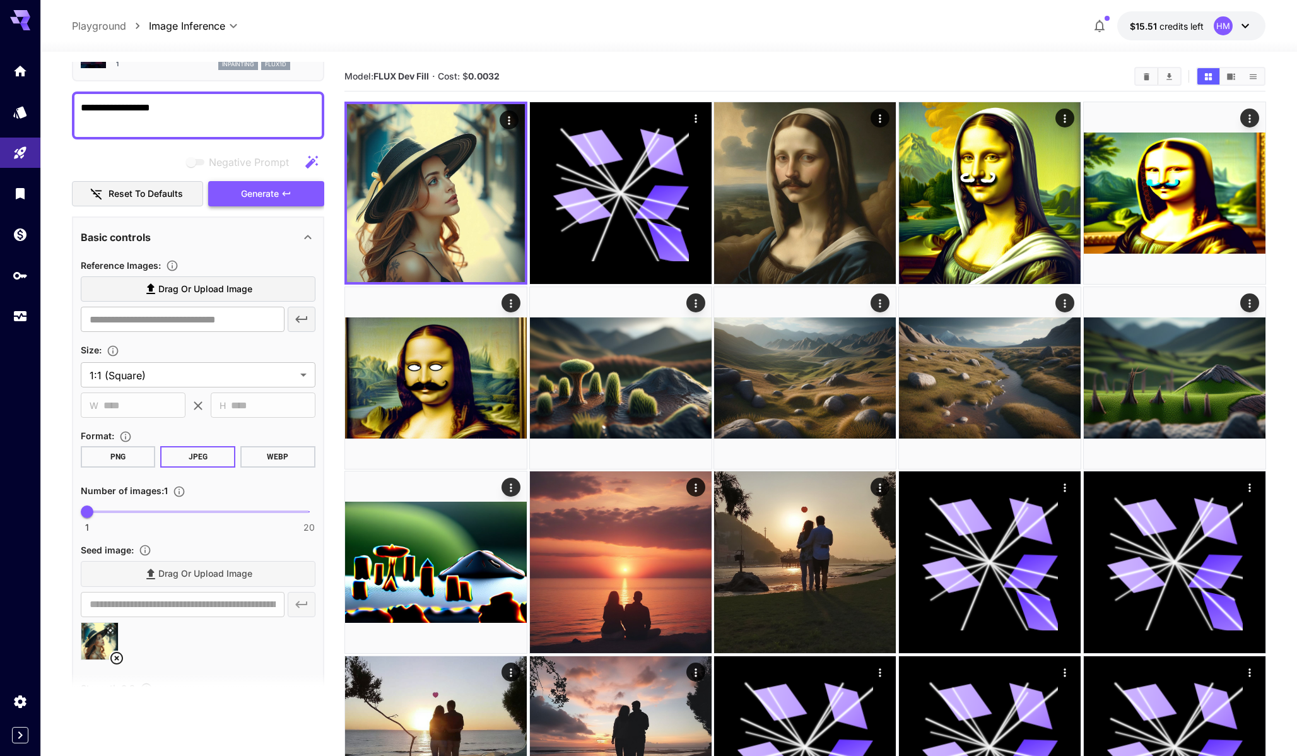
click at [270, 198] on span "Generate" at bounding box center [260, 194] width 38 height 16
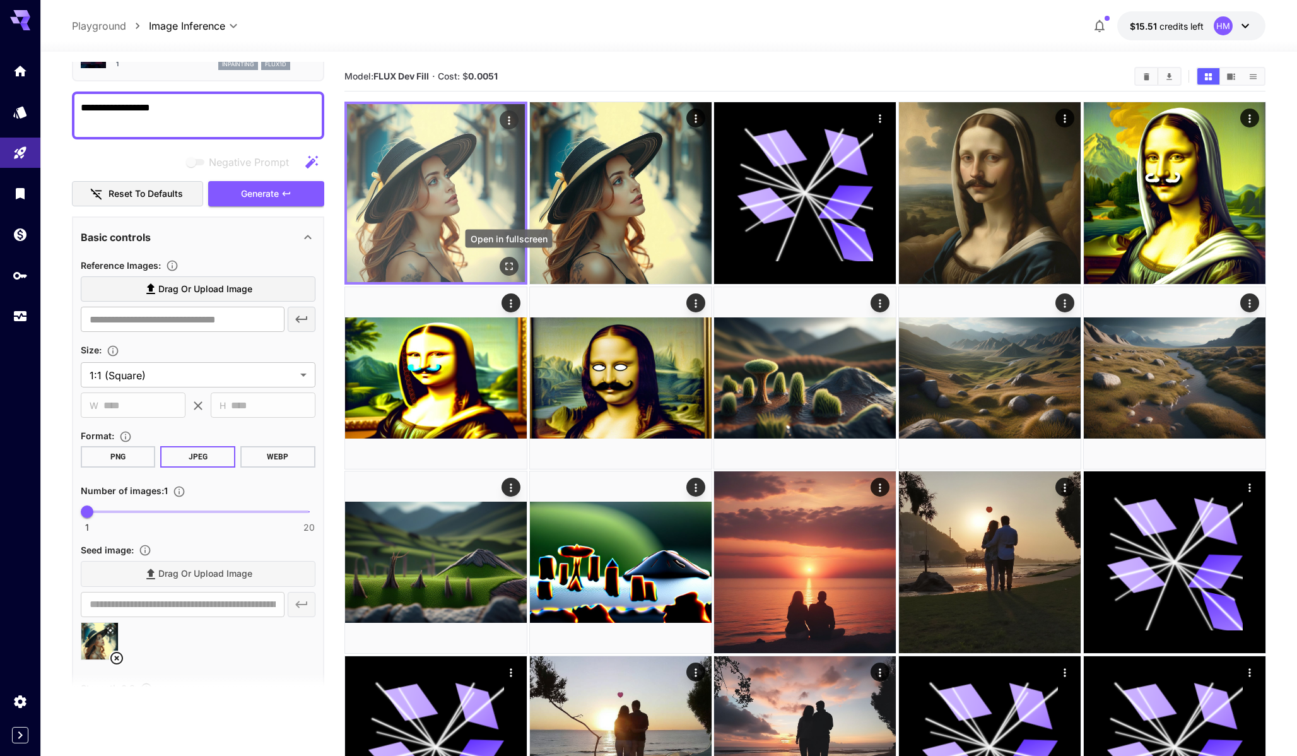
click at [508, 268] on icon "Open in fullscreen" at bounding box center [508, 266] width 13 height 13
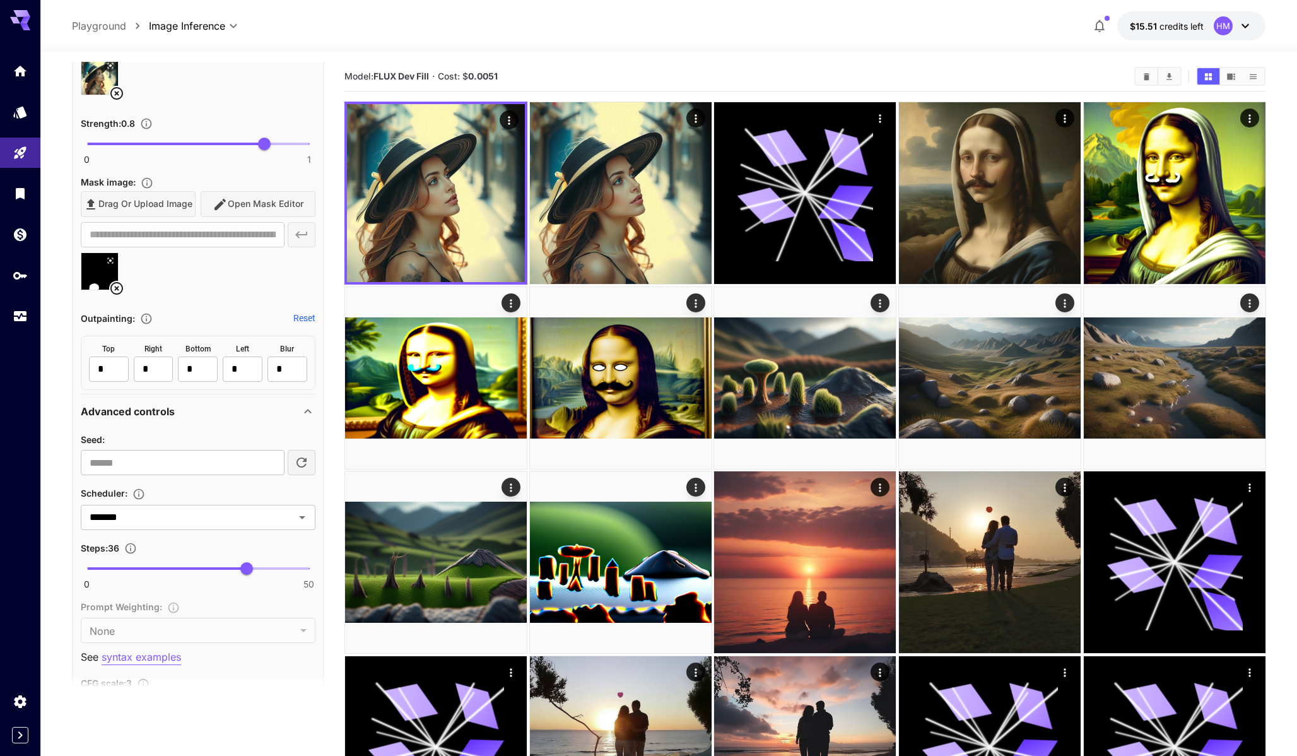
scroll to position [705, 0]
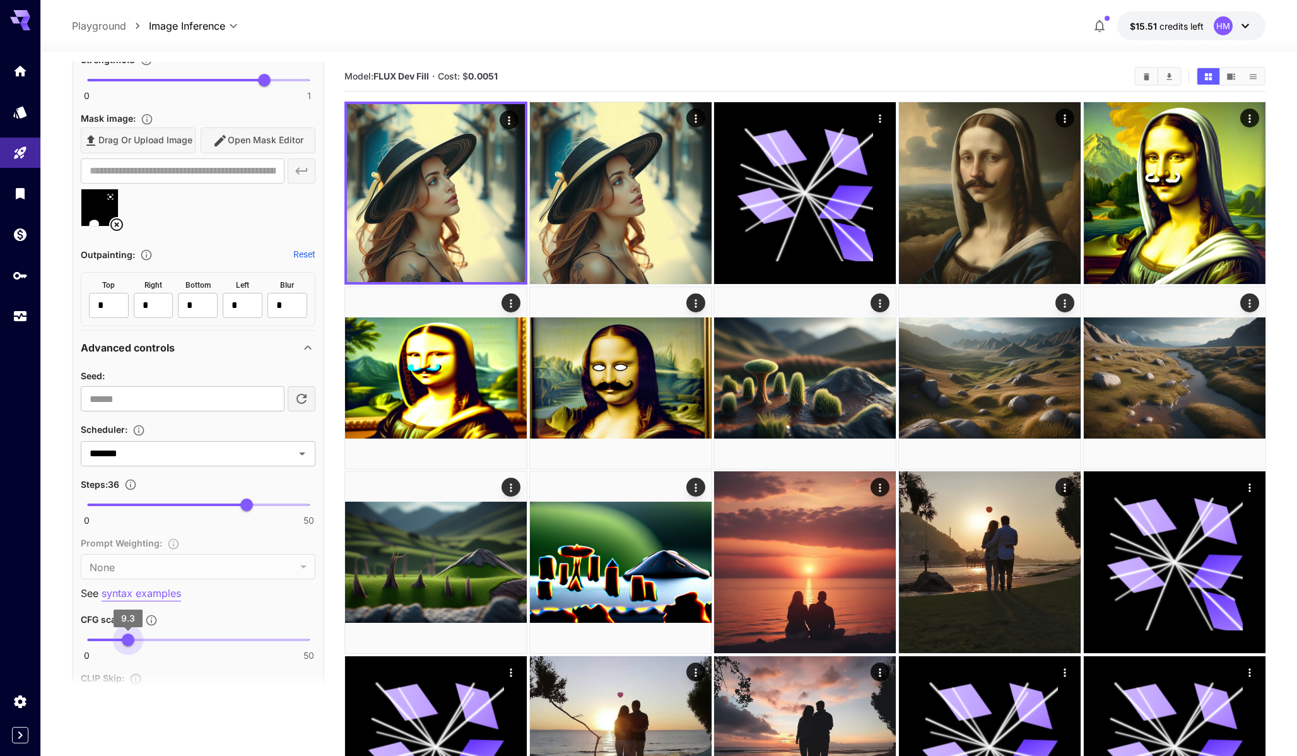
type input "*"
drag, startPoint x: 103, startPoint y: 636, endPoint x: 122, endPoint y: 636, distance: 18.9
click at [122, 636] on span "8" at bounding box center [122, 639] width 13 height 13
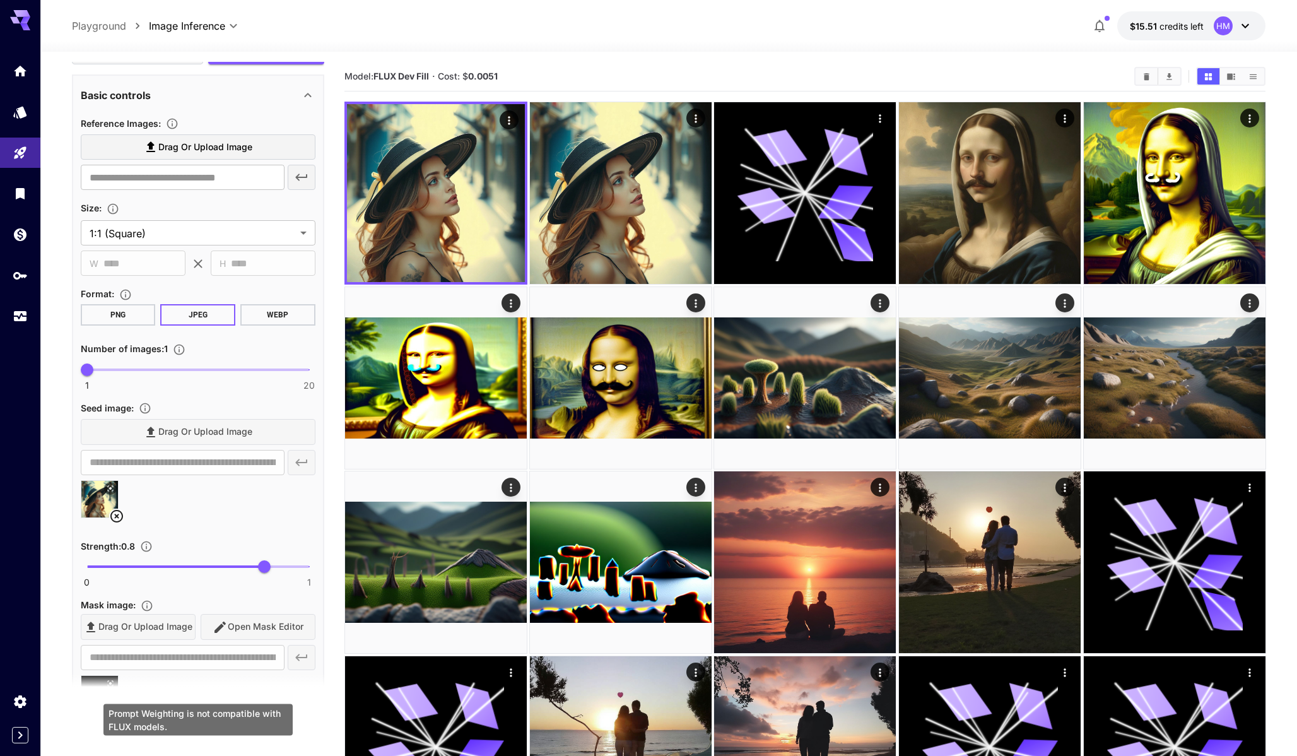
scroll to position [0, 0]
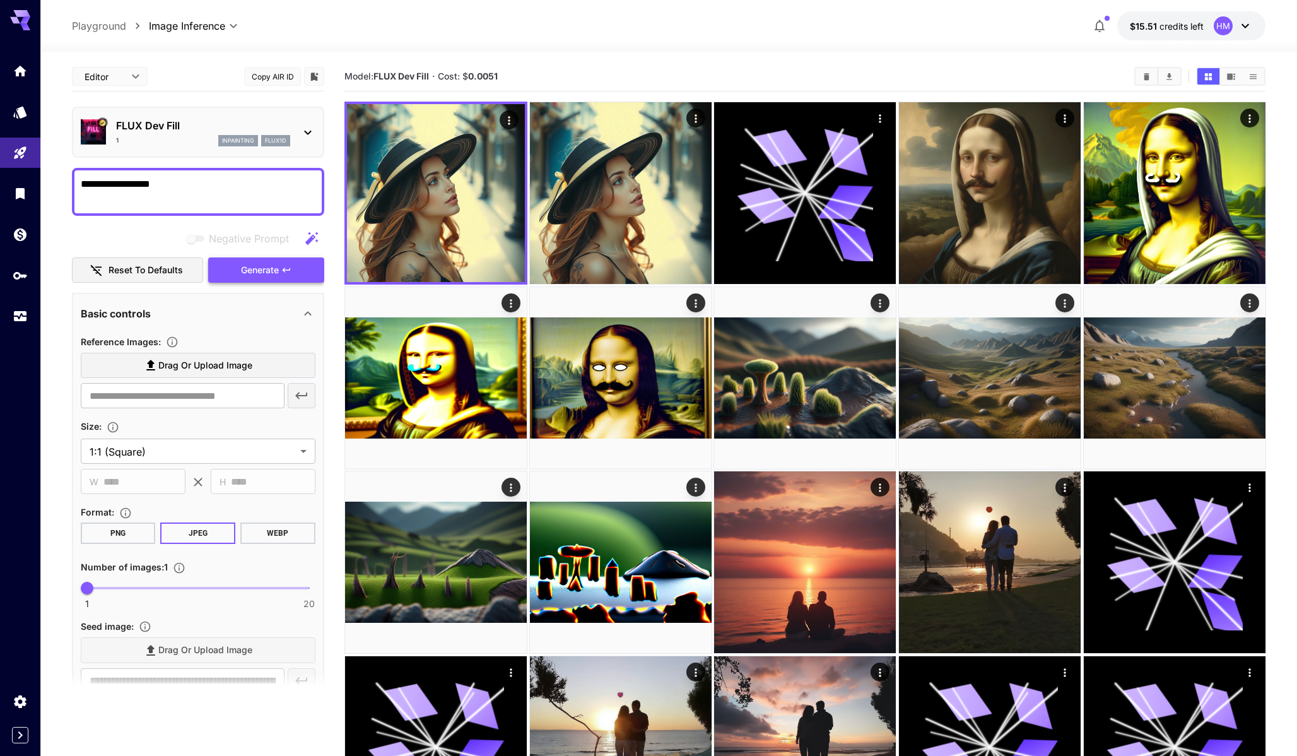
click at [259, 273] on span "Generate" at bounding box center [260, 270] width 38 height 16
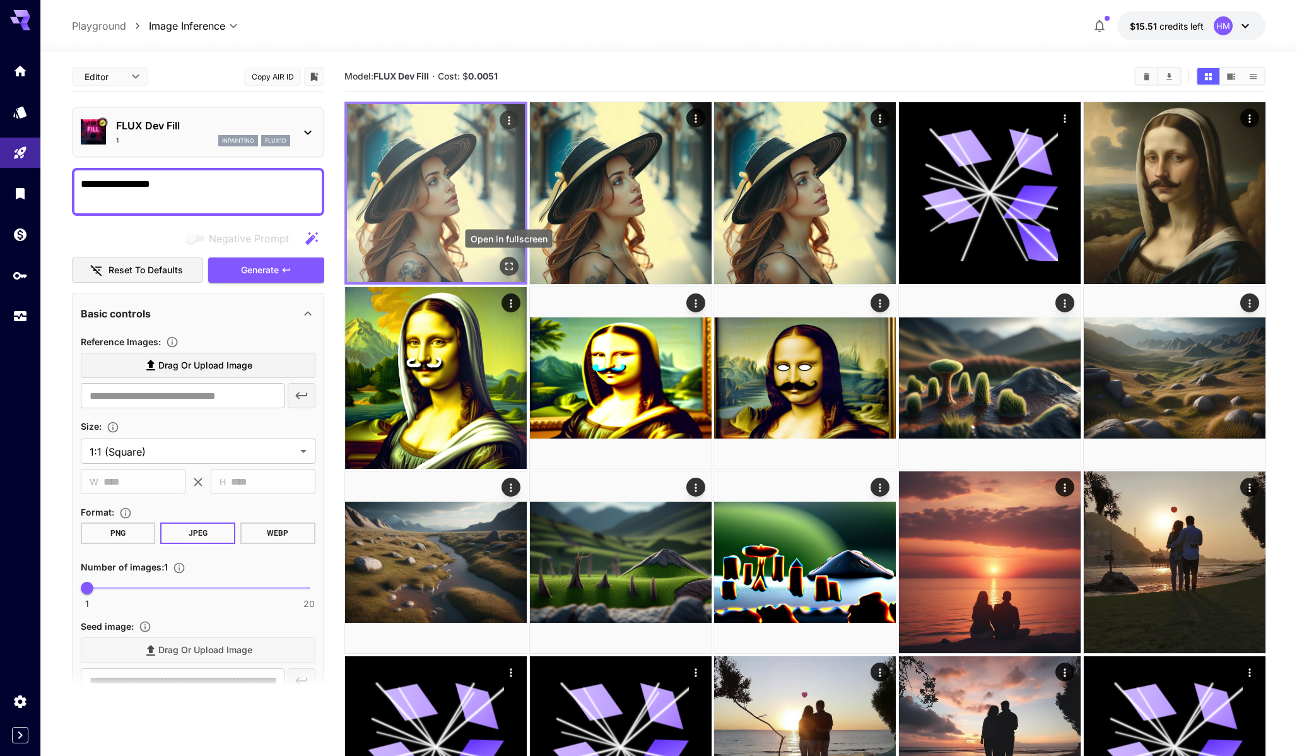
click at [507, 263] on icon "Open in fullscreen" at bounding box center [508, 266] width 13 height 13
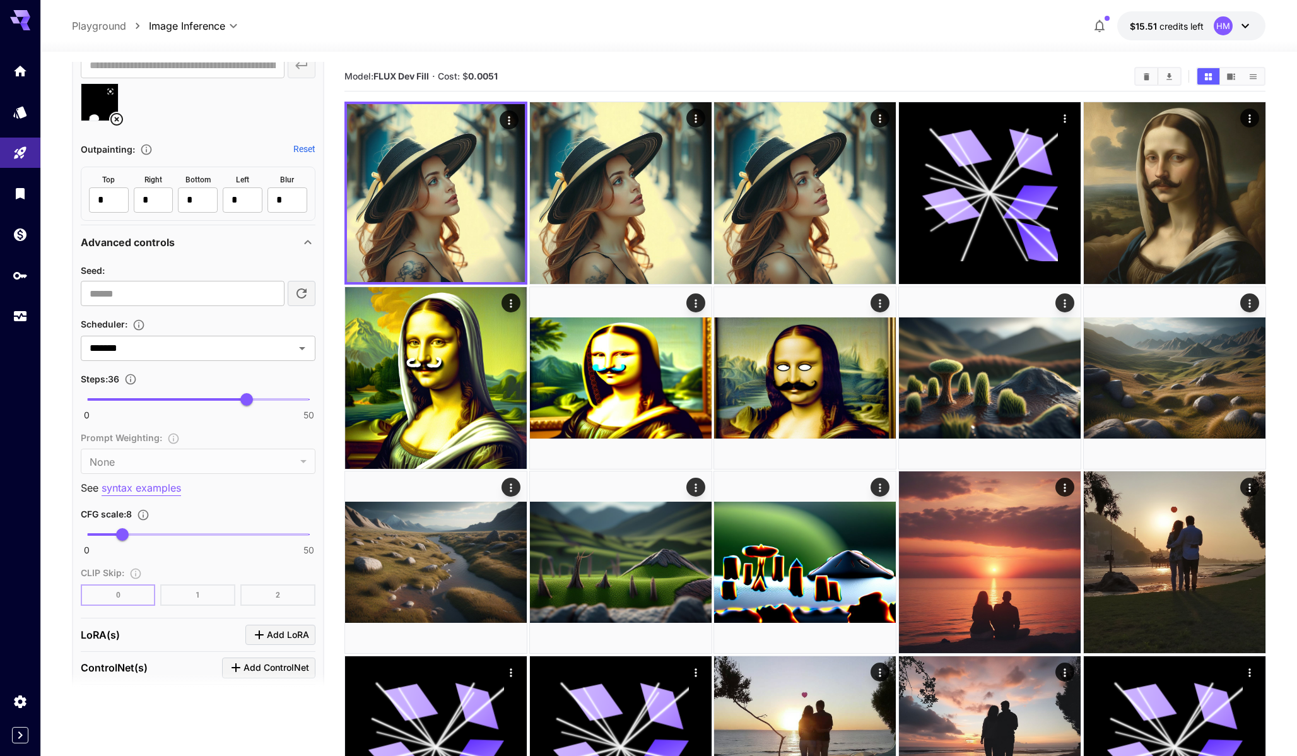
scroll to position [826, 0]
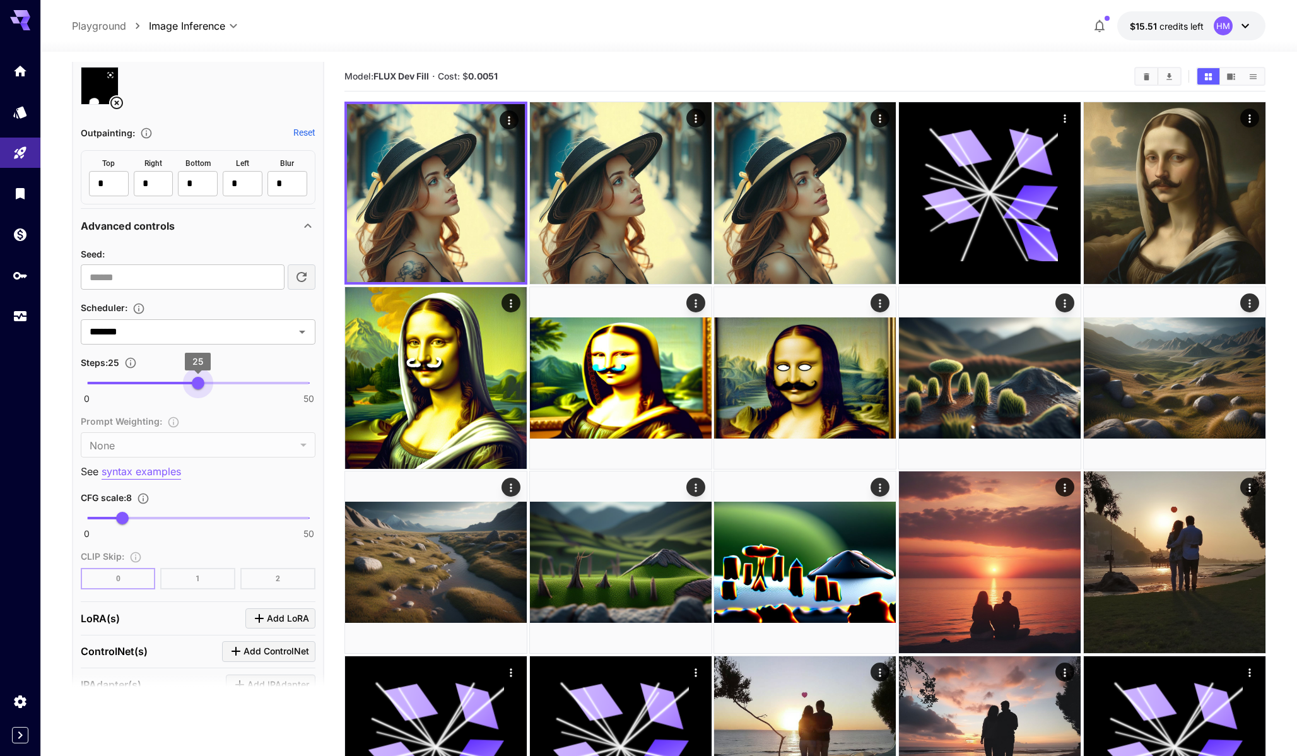
drag, startPoint x: 241, startPoint y: 374, endPoint x: 199, endPoint y: 375, distance: 42.3
click at [199, 377] on span "25" at bounding box center [198, 383] width 13 height 13
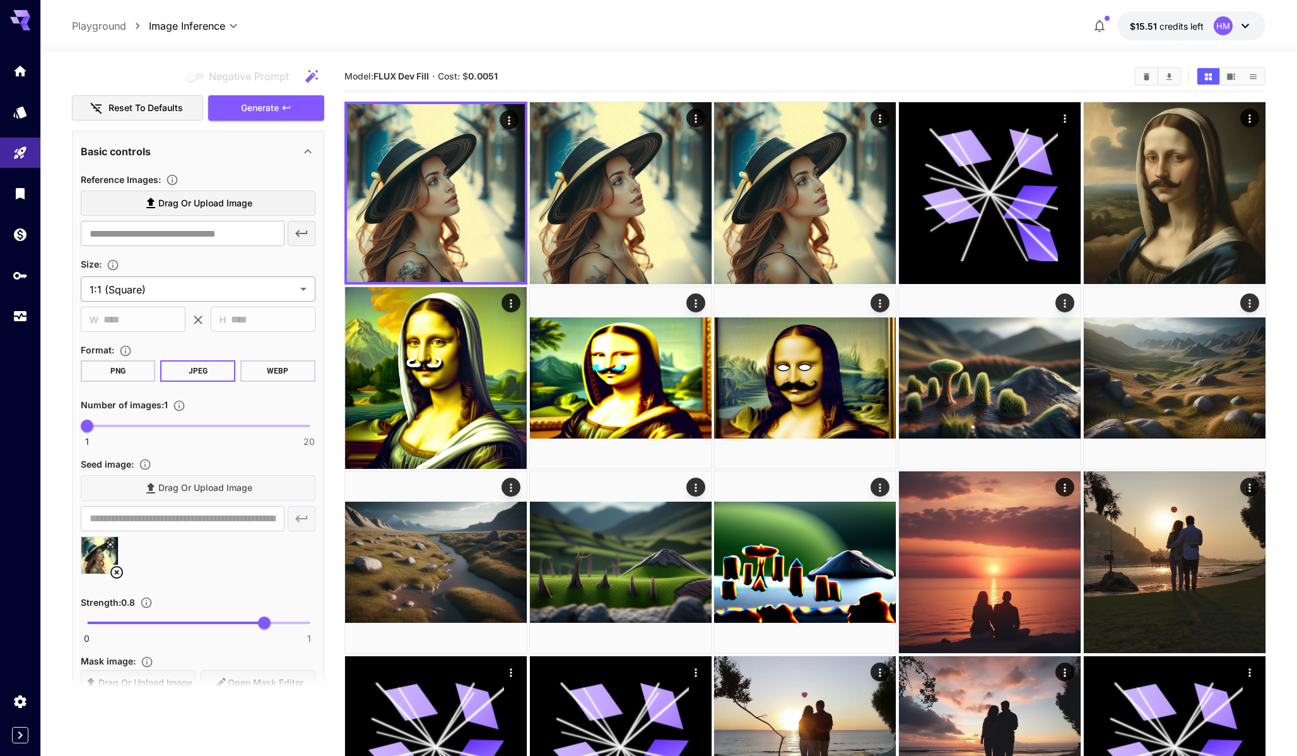
scroll to position [63, 0]
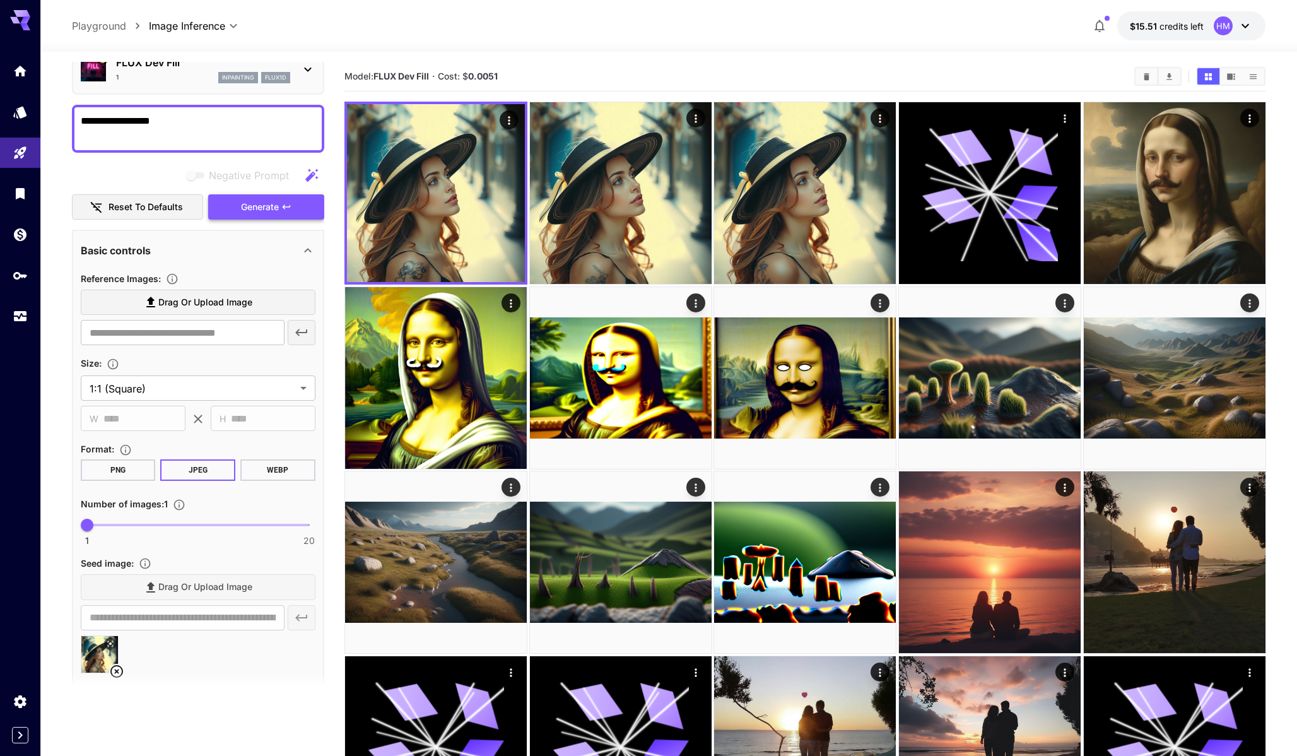
click at [305, 207] on button "Generate" at bounding box center [266, 207] width 116 height 26
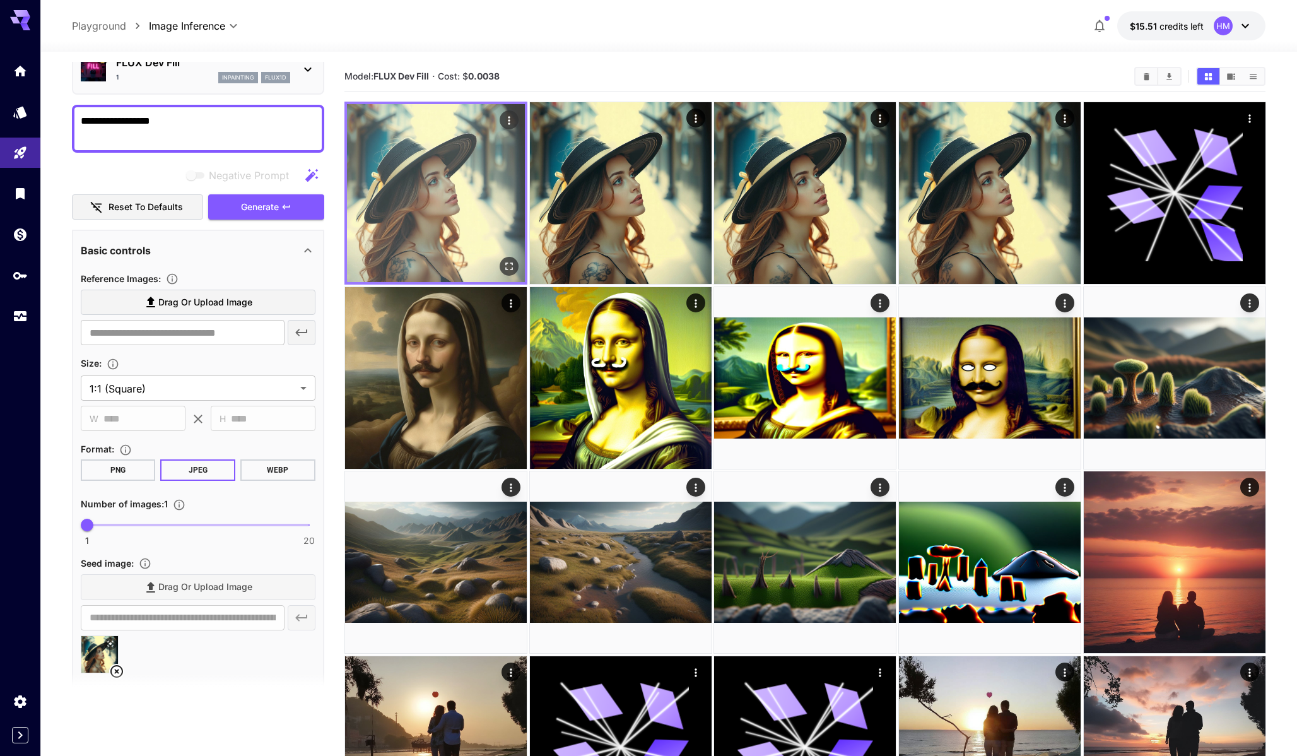
click at [507, 272] on button "Open in fullscreen" at bounding box center [508, 266] width 19 height 19
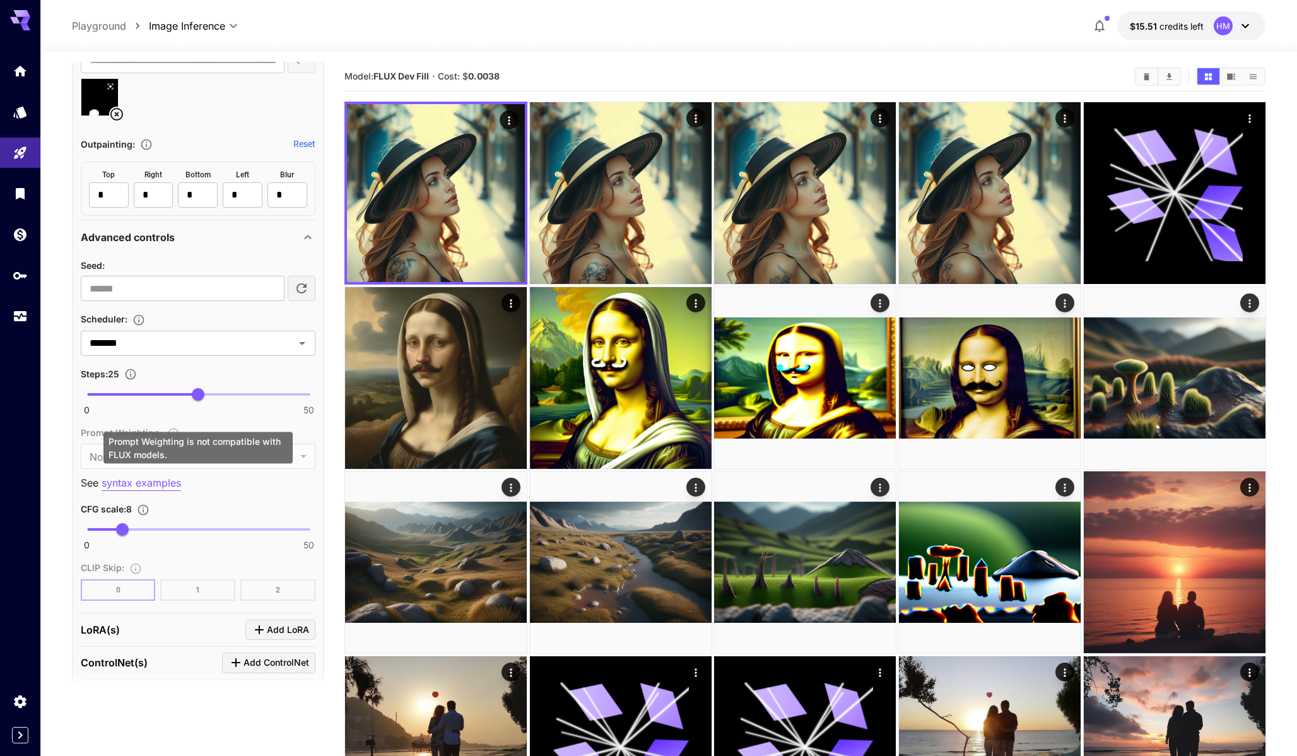
scroll to position [832, 0]
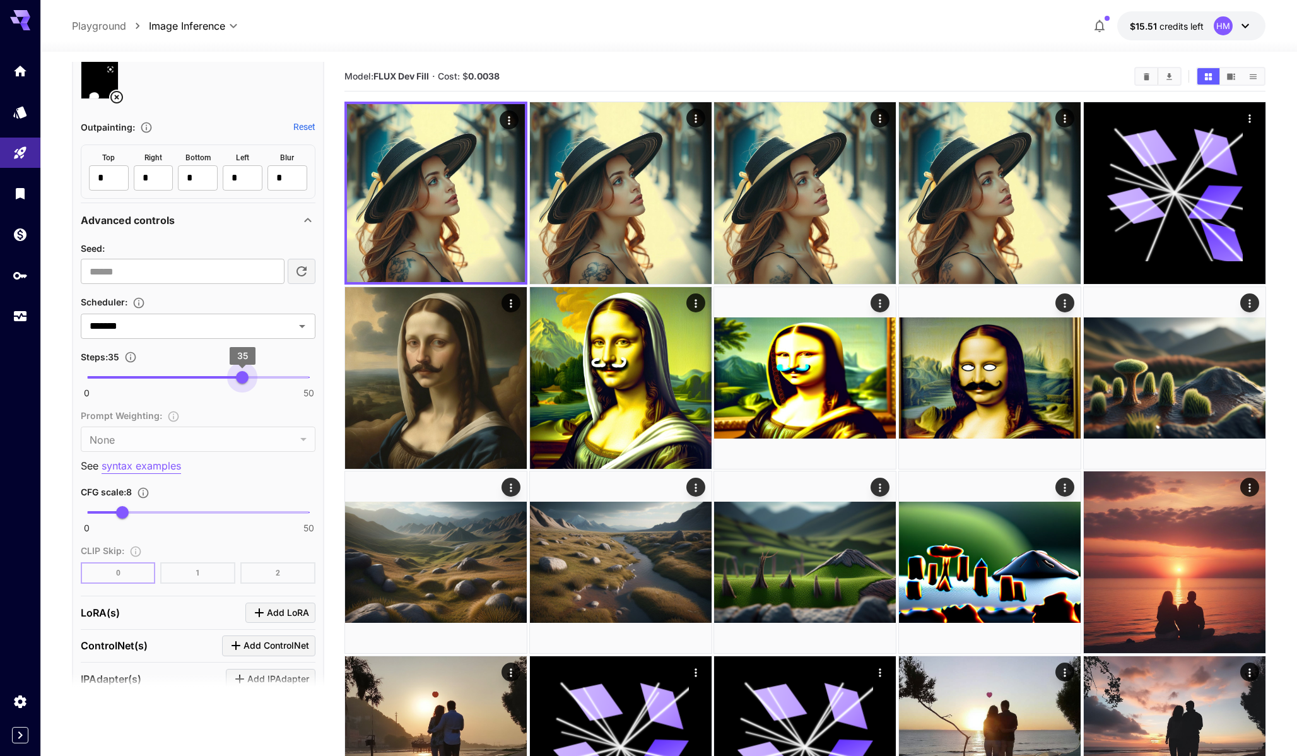
type input "**"
drag, startPoint x: 199, startPoint y: 373, endPoint x: 243, endPoint y: 378, distance: 45.1
click at [243, 378] on span "35" at bounding box center [242, 377] width 13 height 13
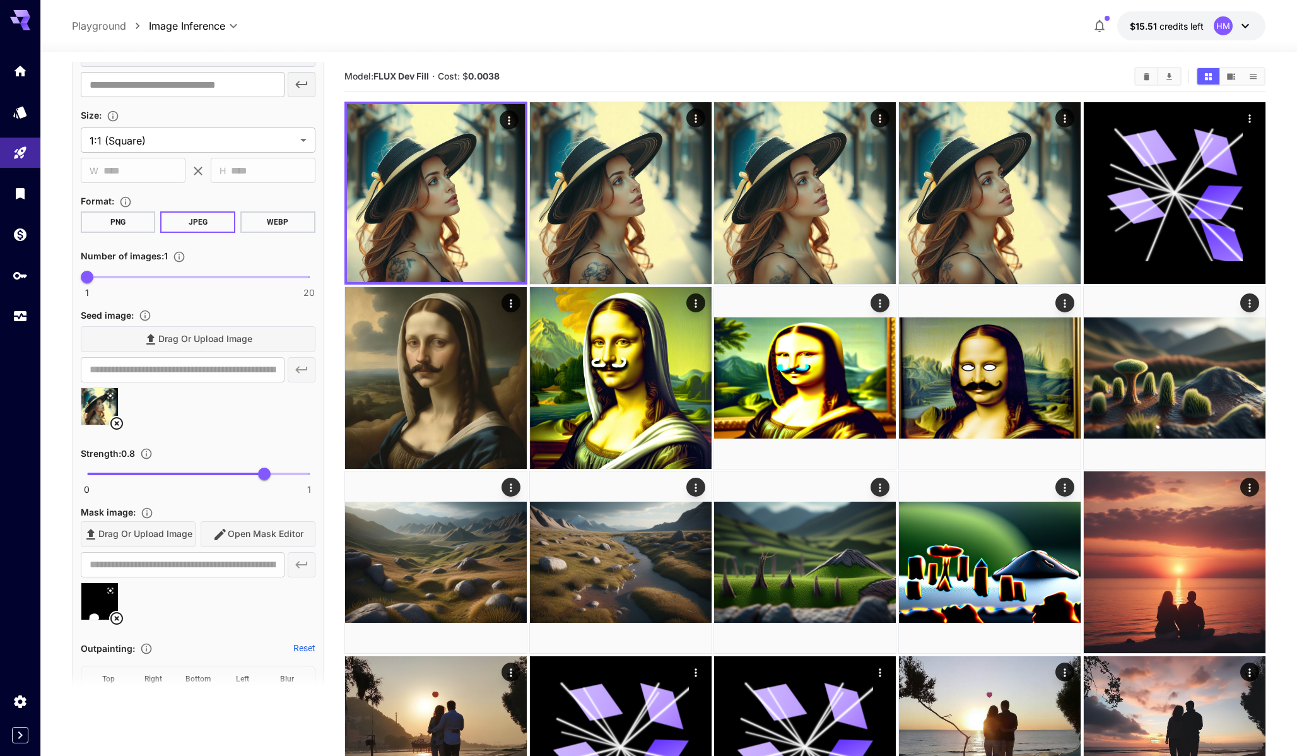
scroll to position [0, 0]
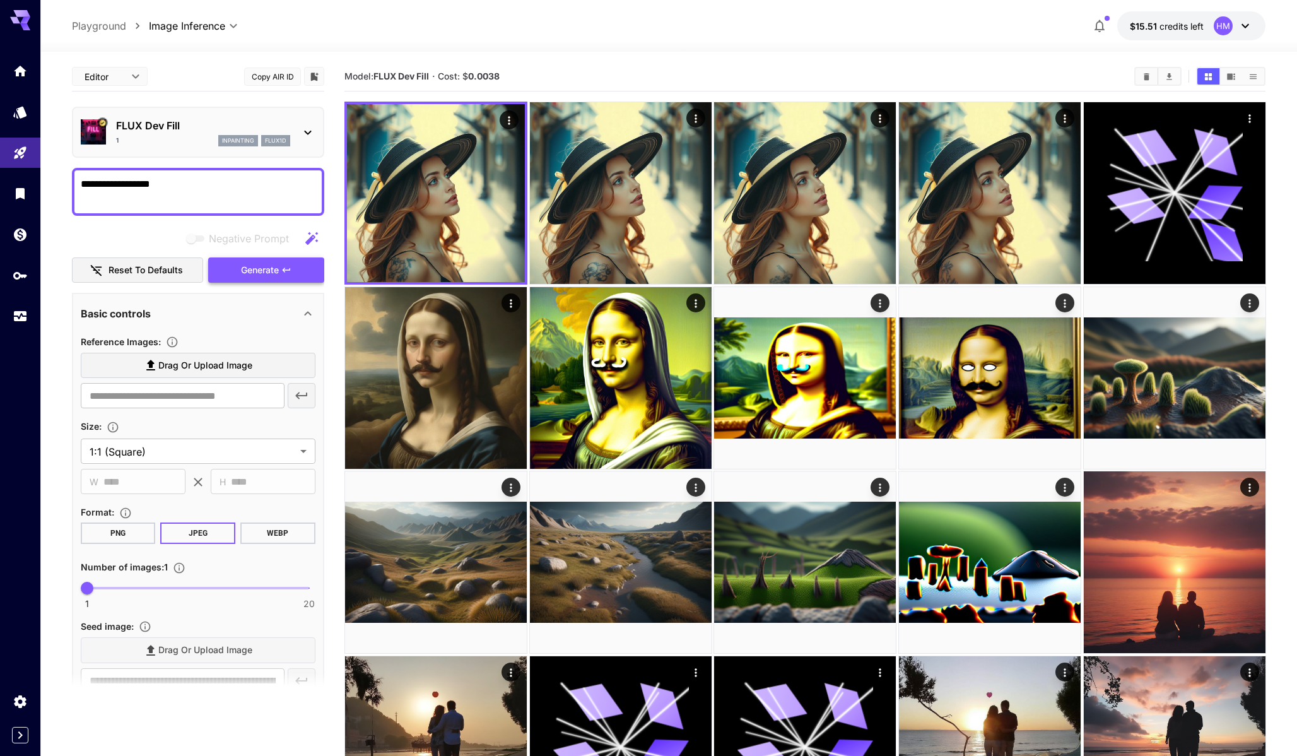
click at [296, 267] on button "Generate" at bounding box center [266, 270] width 116 height 26
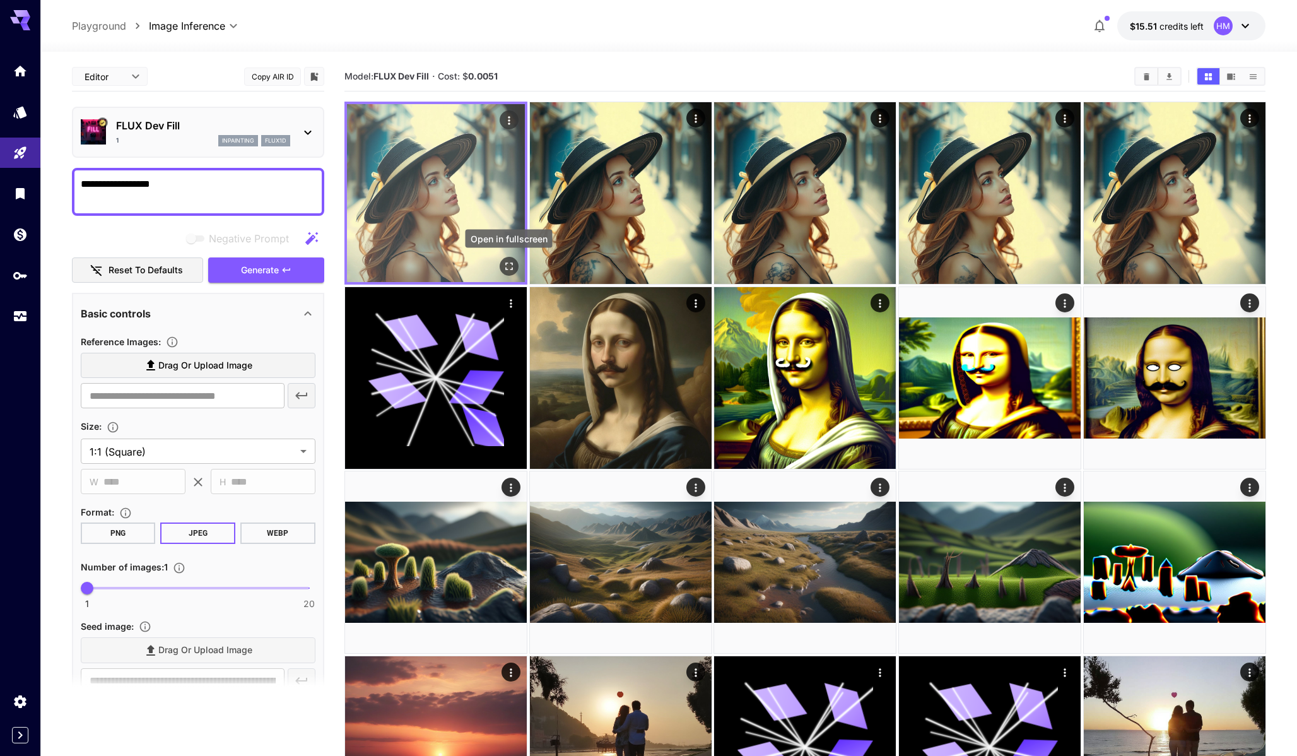
click at [505, 266] on icon "Open in fullscreen" at bounding box center [508, 266] width 13 height 13
